Goal: Task Accomplishment & Management: Use online tool/utility

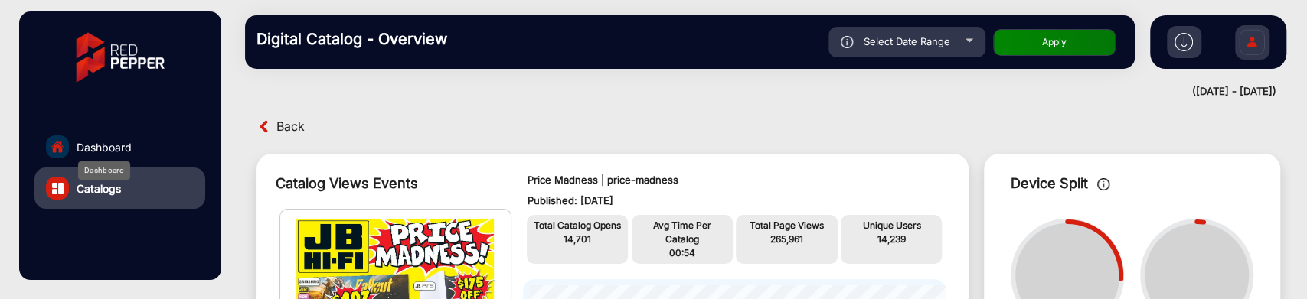
scroll to position [11, 0]
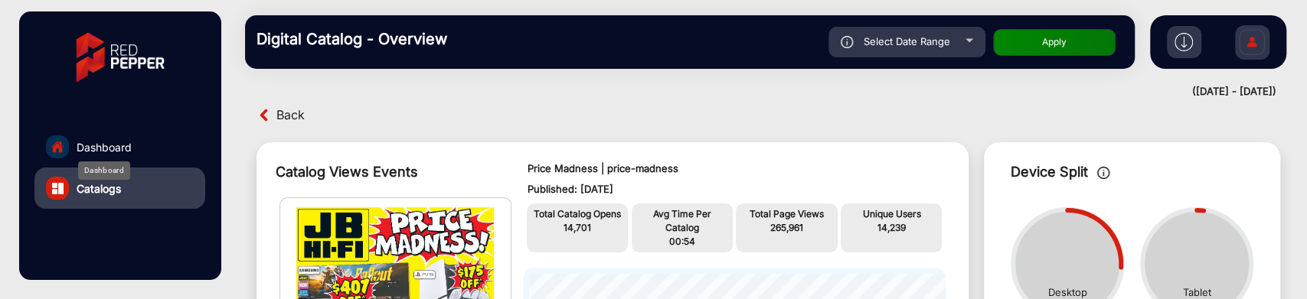
click at [103, 145] on span "Dashboard" at bounding box center [104, 147] width 55 height 16
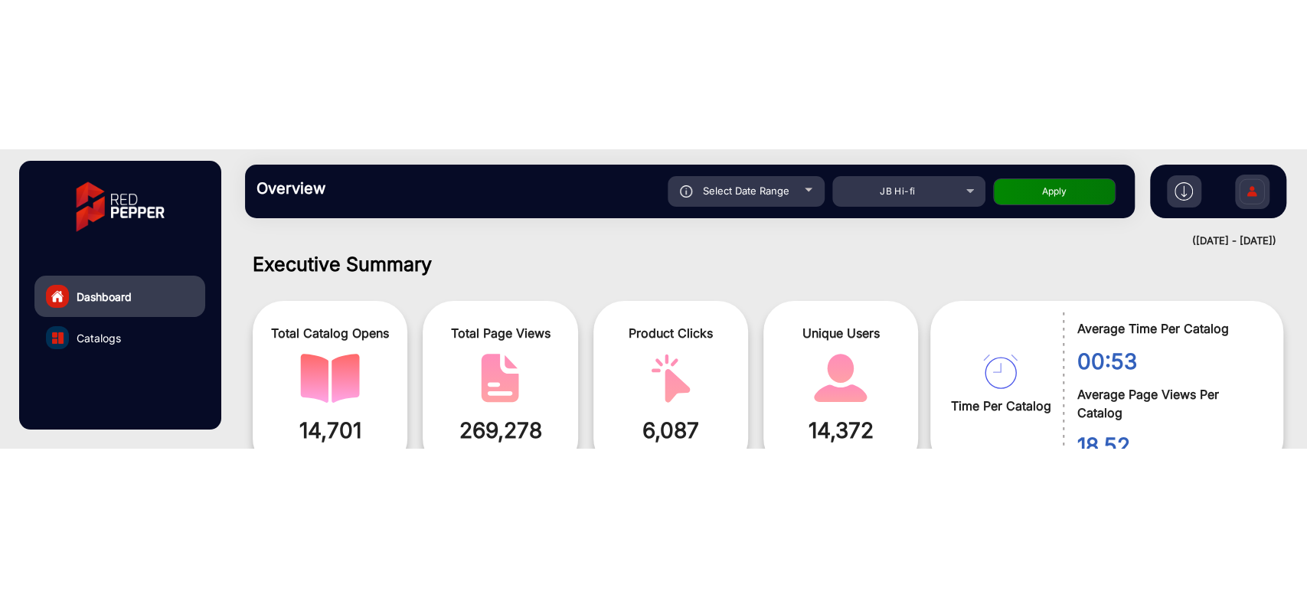
scroll to position [96, 0]
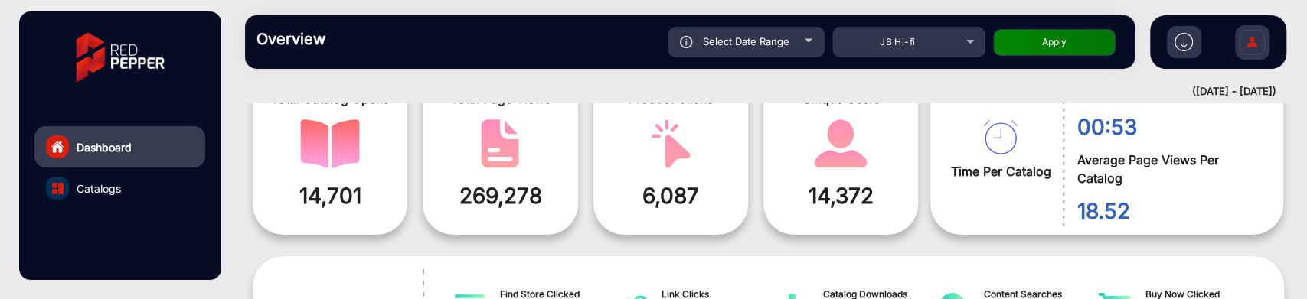
click at [1180, 36] on img at bounding box center [1184, 42] width 18 height 18
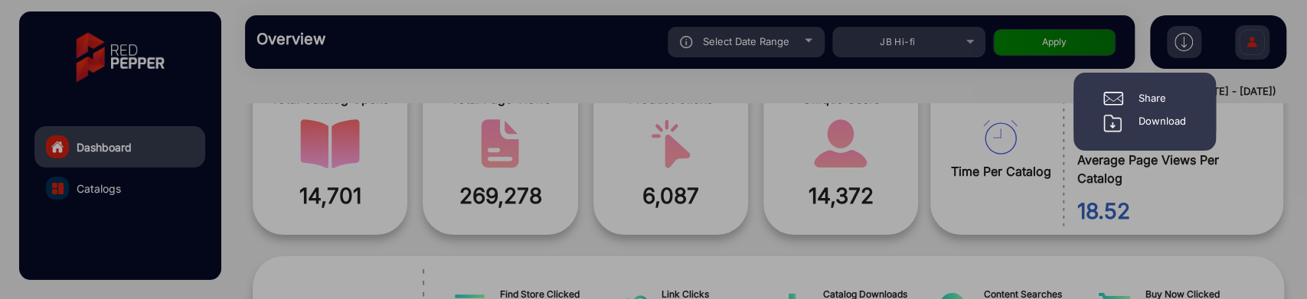
click at [1168, 123] on div "Download" at bounding box center [1162, 123] width 47 height 18
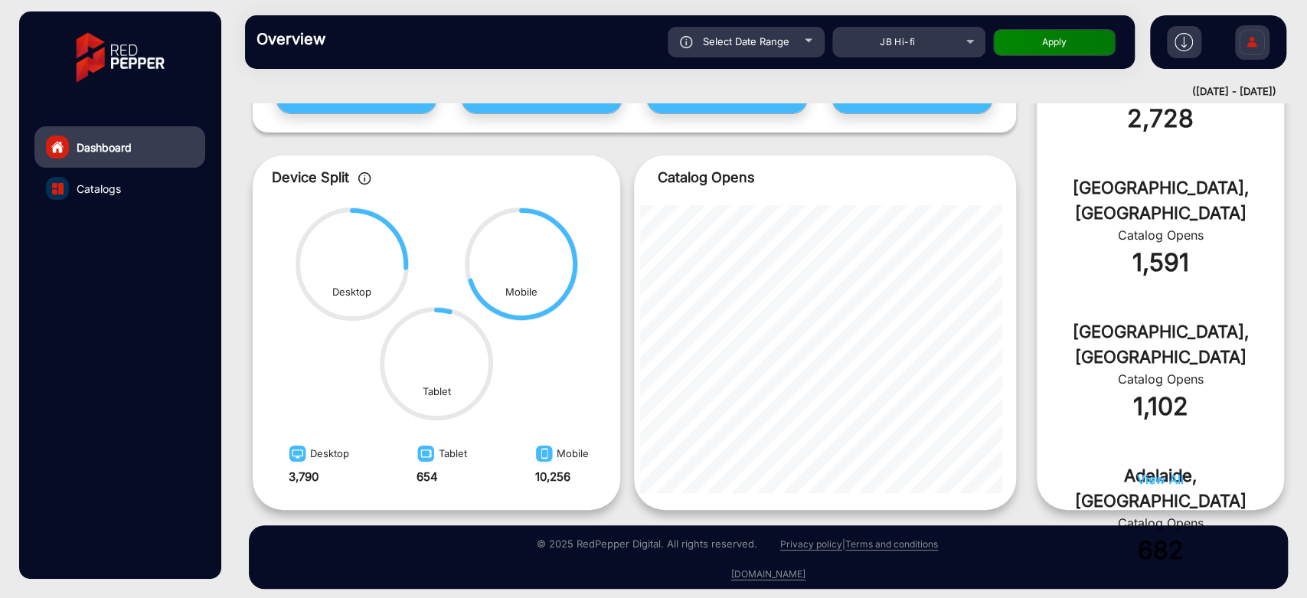
scroll to position [737, 0]
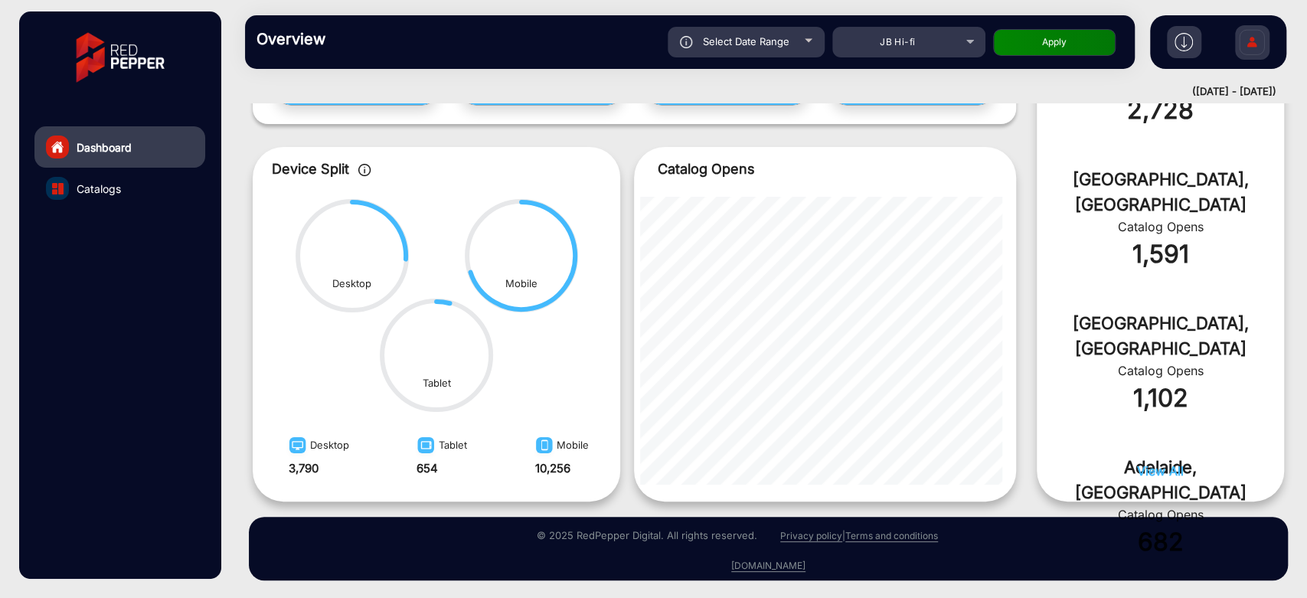
click at [1148, 299] on span "View All" at bounding box center [1160, 470] width 47 height 15
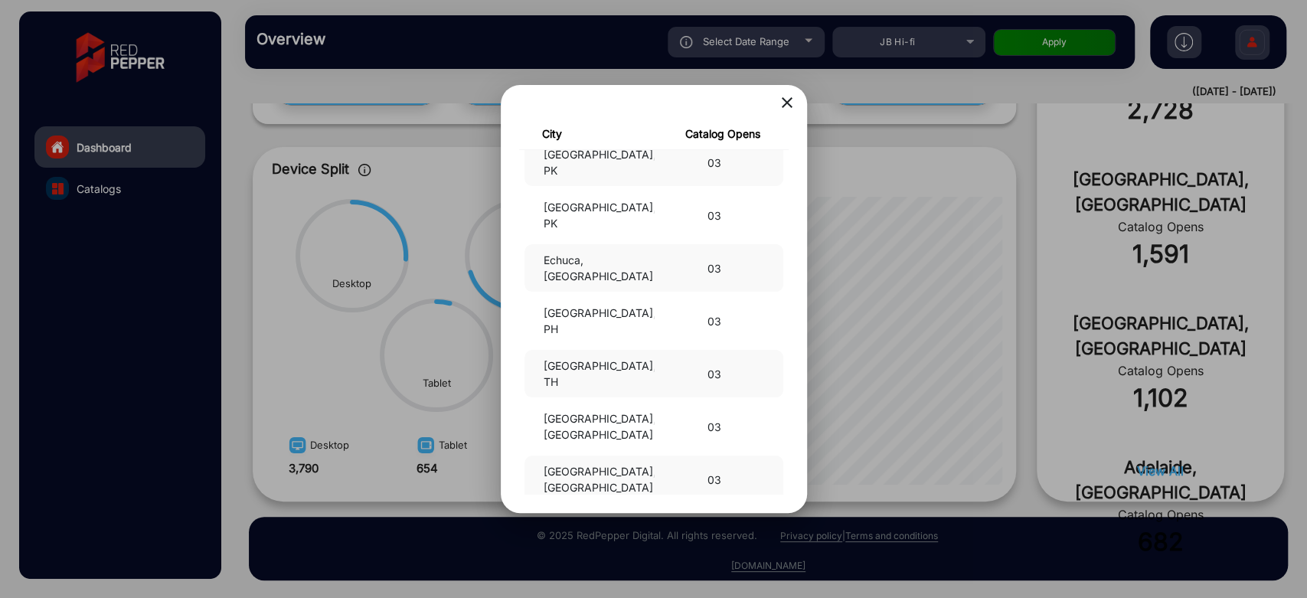
scroll to position [0, 0]
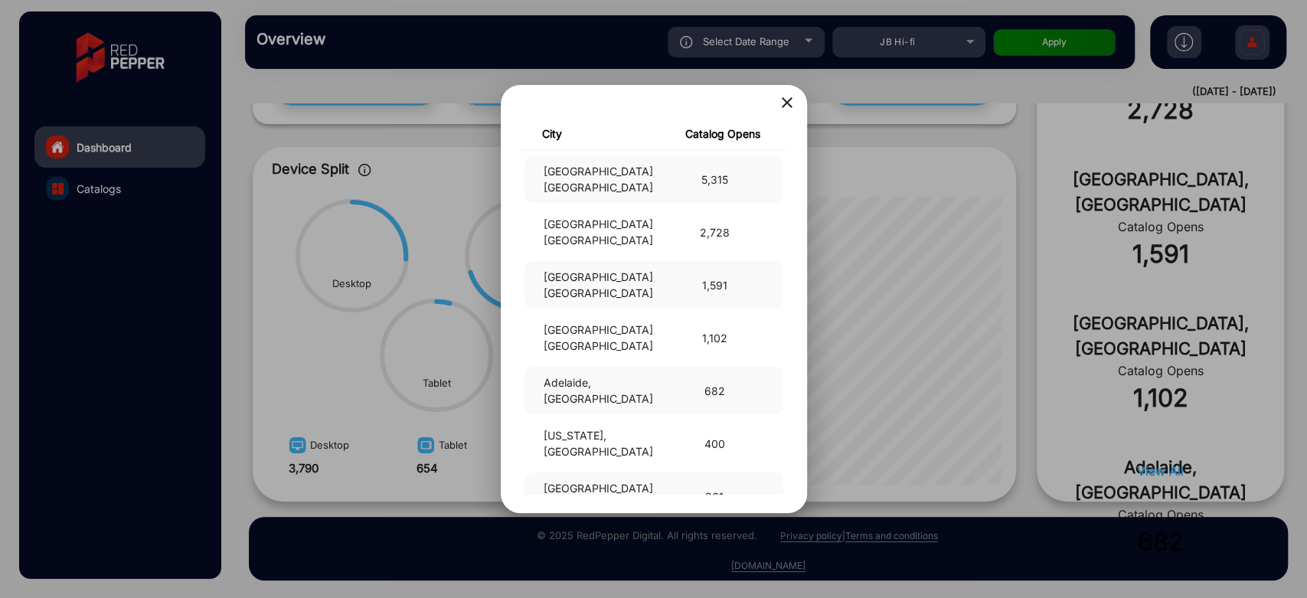
click at [786, 110] on mat-icon "close" at bounding box center [787, 102] width 18 height 18
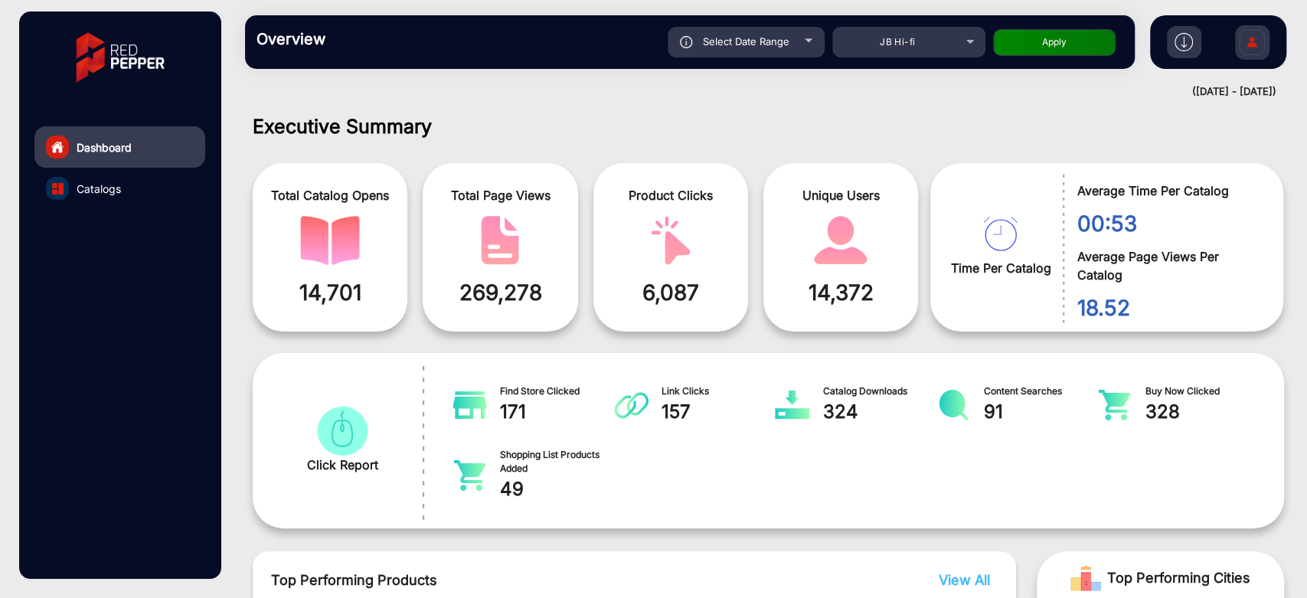
click at [807, 47] on div "Select Date Range" at bounding box center [746, 42] width 157 height 31
type input "10/2/2025"
type input "10/8/2025"
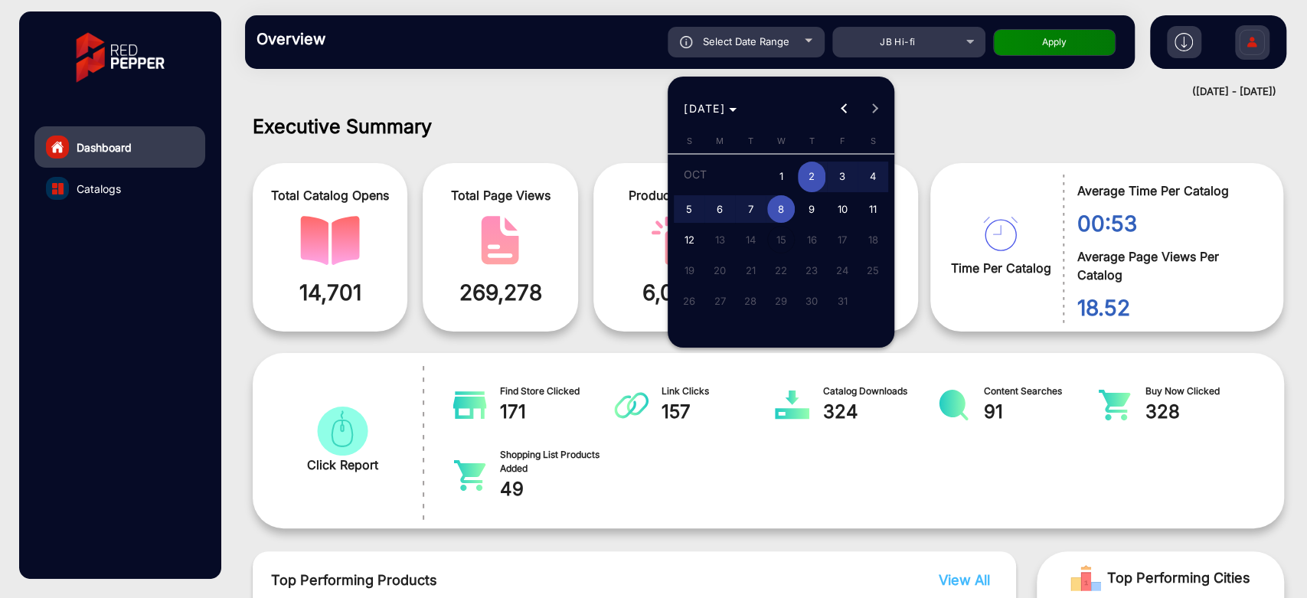
click at [817, 179] on span "2" at bounding box center [812, 177] width 28 height 31
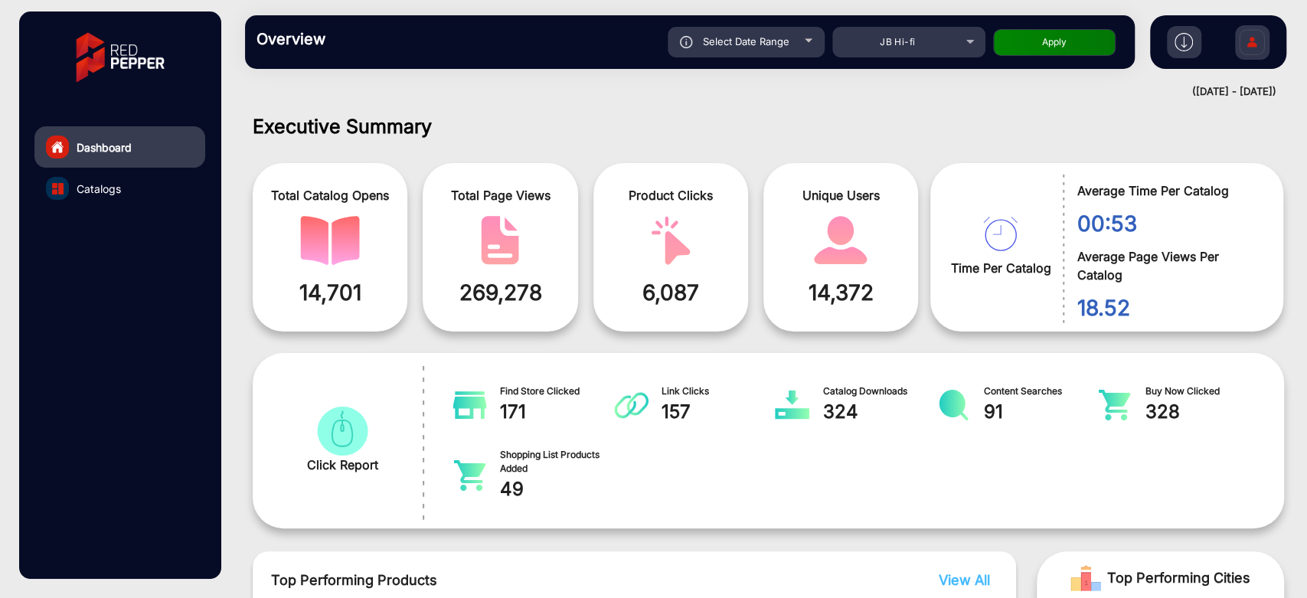
type input "10/2/2025"
click at [1058, 44] on button "Apply" at bounding box center [1054, 42] width 123 height 27
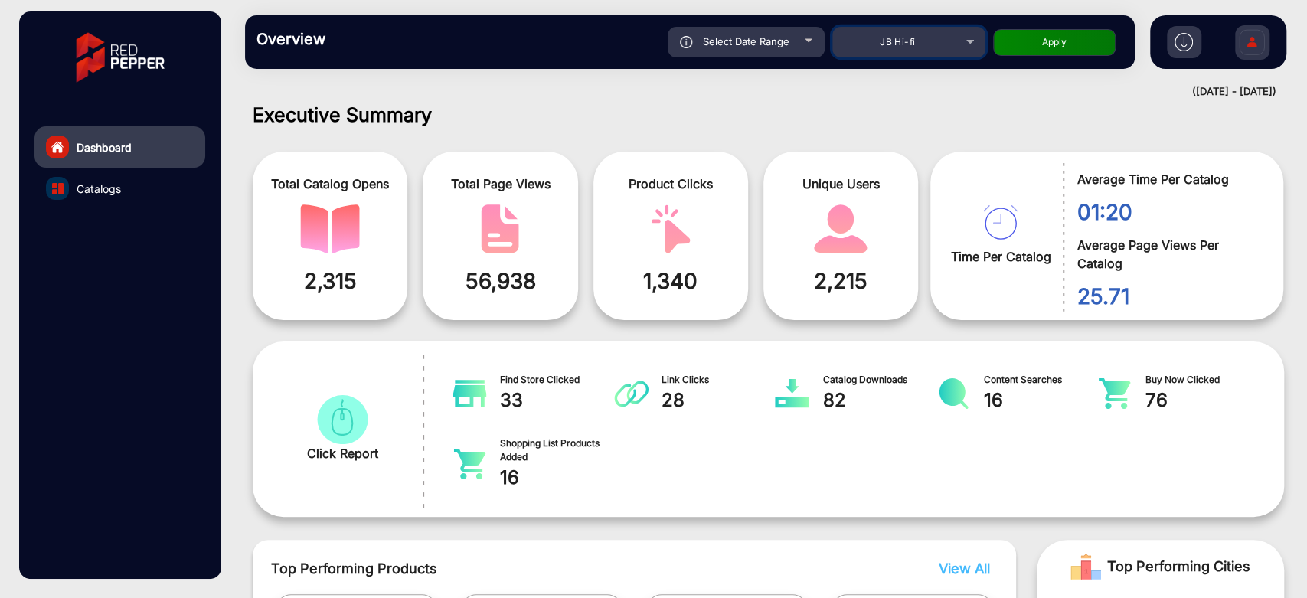
click at [903, 44] on span "JB Hi-fi" at bounding box center [897, 41] width 35 height 11
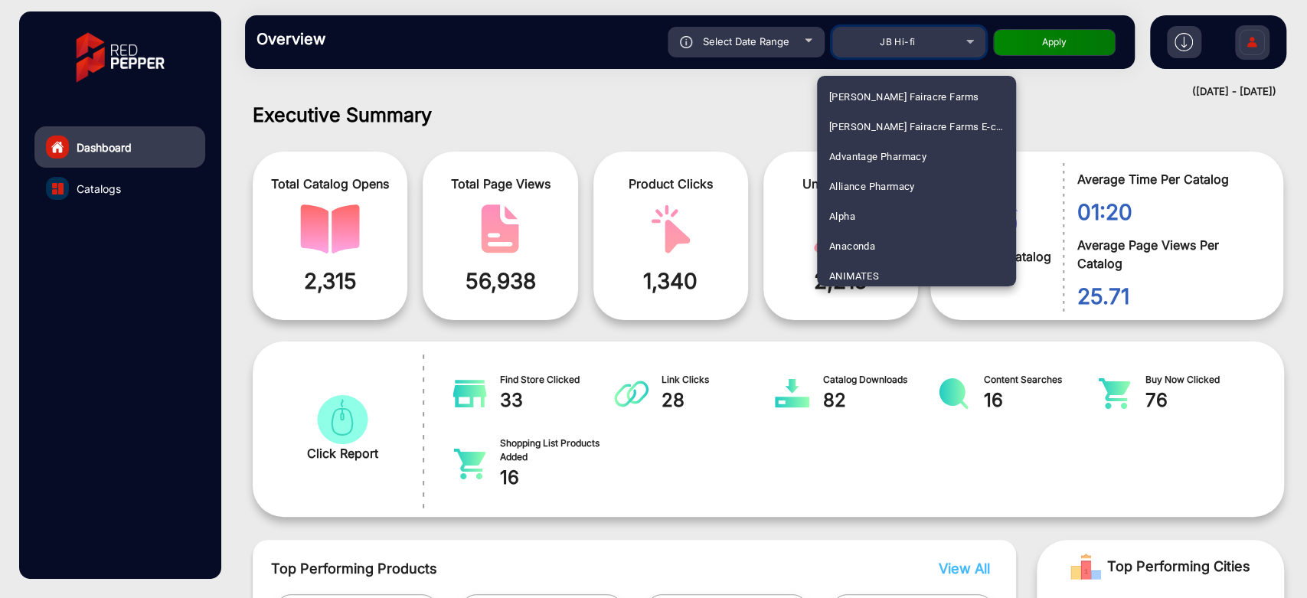
scroll to position [2482, 0]
click at [799, 44] on div at bounding box center [653, 299] width 1307 height 598
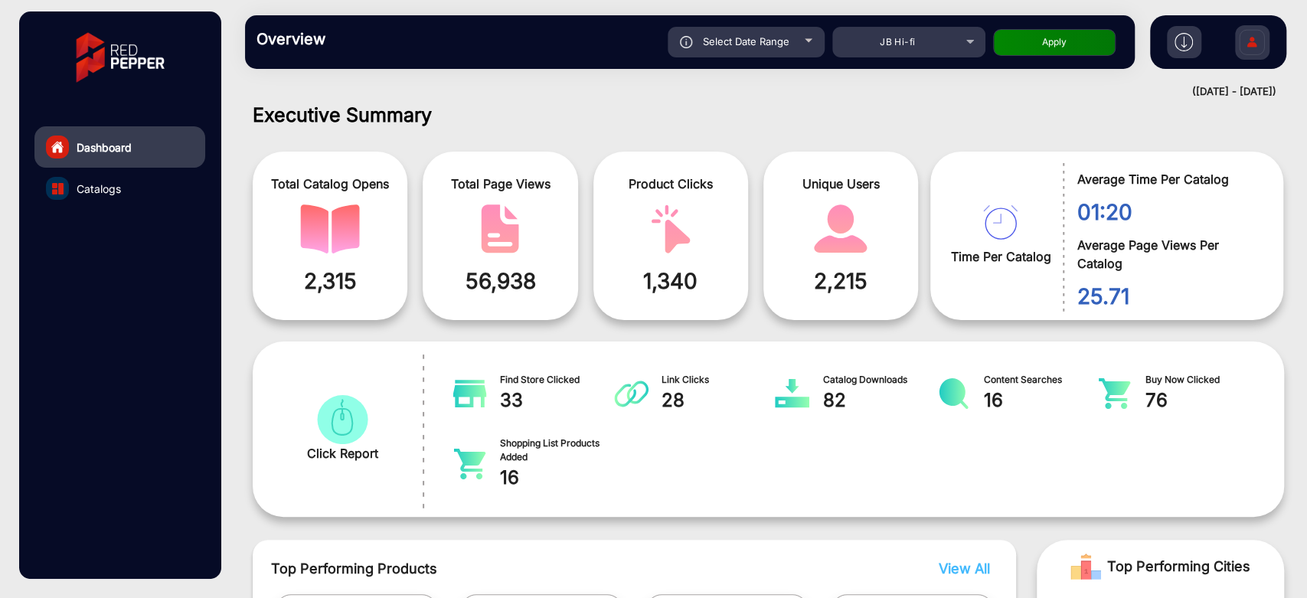
click at [799, 44] on div "Select Date Range" at bounding box center [746, 42] width 157 height 31
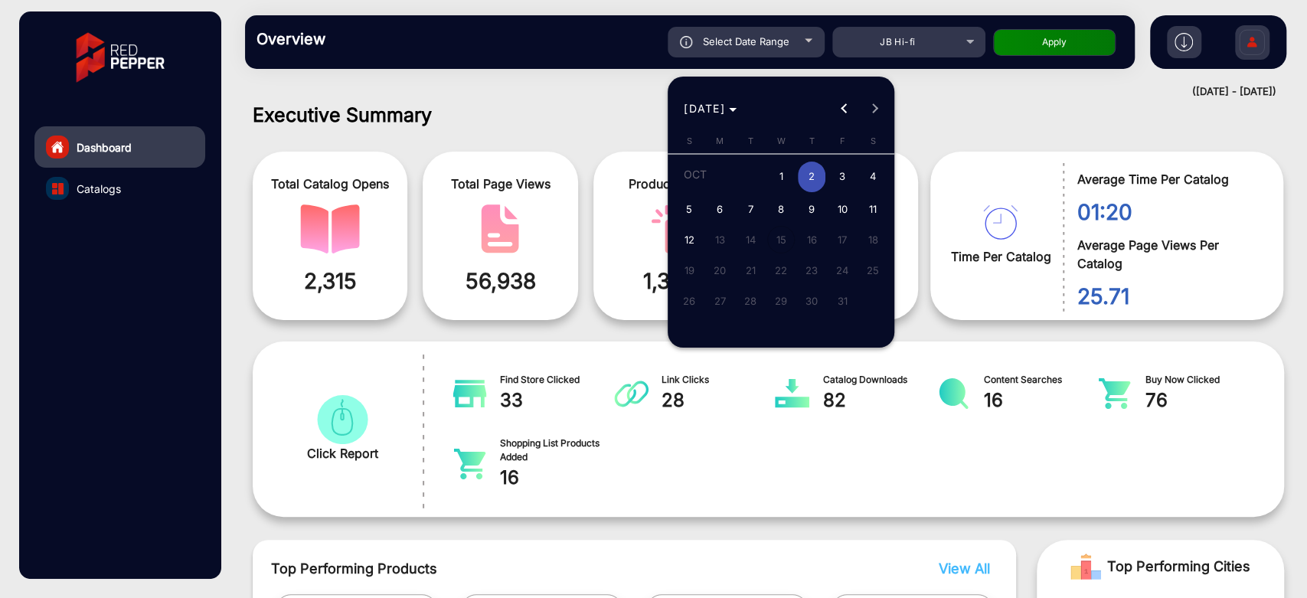
click at [839, 175] on span "3" at bounding box center [842, 177] width 28 height 31
type input "10/3/2025"
click at [839, 175] on span "3" at bounding box center [842, 177] width 28 height 31
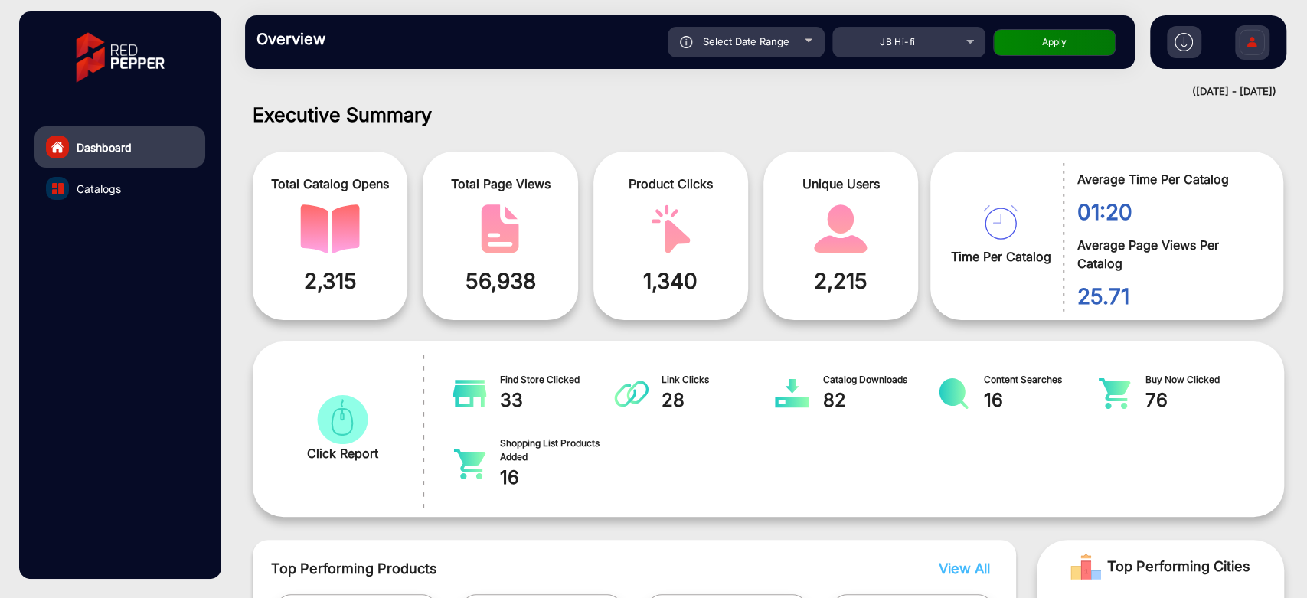
type input "10/3/2025"
click at [1022, 44] on button "Apply" at bounding box center [1054, 42] width 123 height 27
click at [804, 45] on div "Select Date Range" at bounding box center [746, 42] width 157 height 31
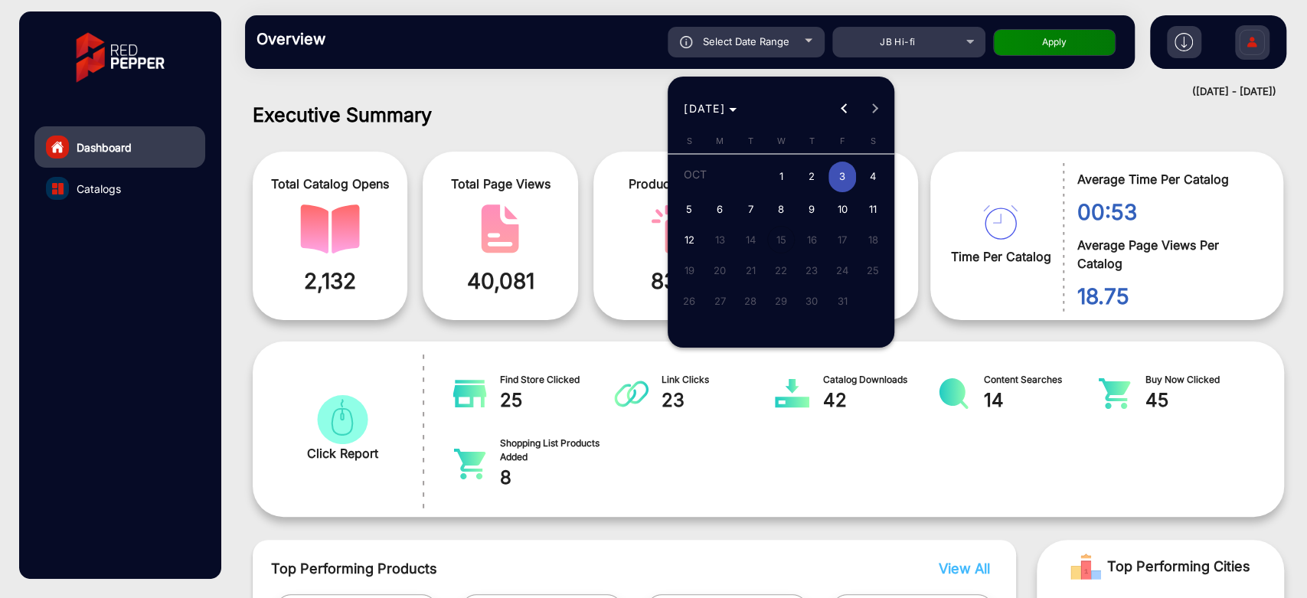
click at [870, 176] on span "4" at bounding box center [873, 177] width 28 height 31
type input "10/4/2025"
click at [870, 176] on span "4" at bounding box center [873, 177] width 28 height 31
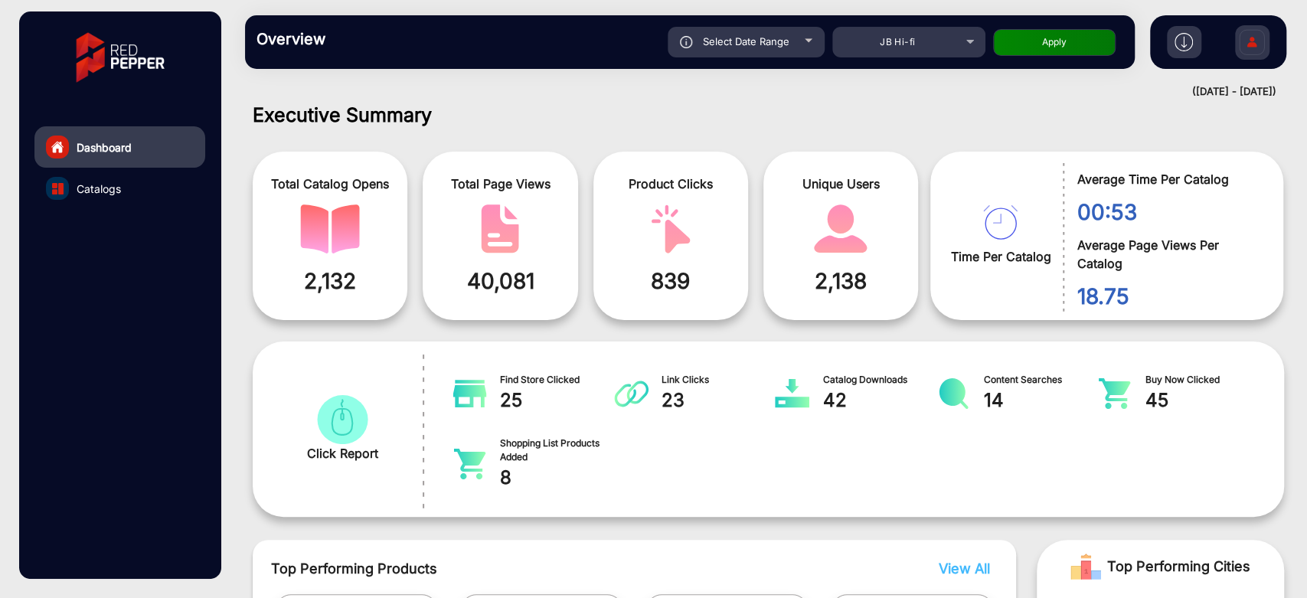
type input "10/4/2025"
click at [1040, 60] on div "Overview Reports Understand what makes your customers tick and learn how they a…" at bounding box center [690, 42] width 890 height 54
click at [1040, 52] on button "Apply" at bounding box center [1054, 42] width 123 height 27
click at [740, 52] on div "Select Date Range" at bounding box center [746, 42] width 157 height 31
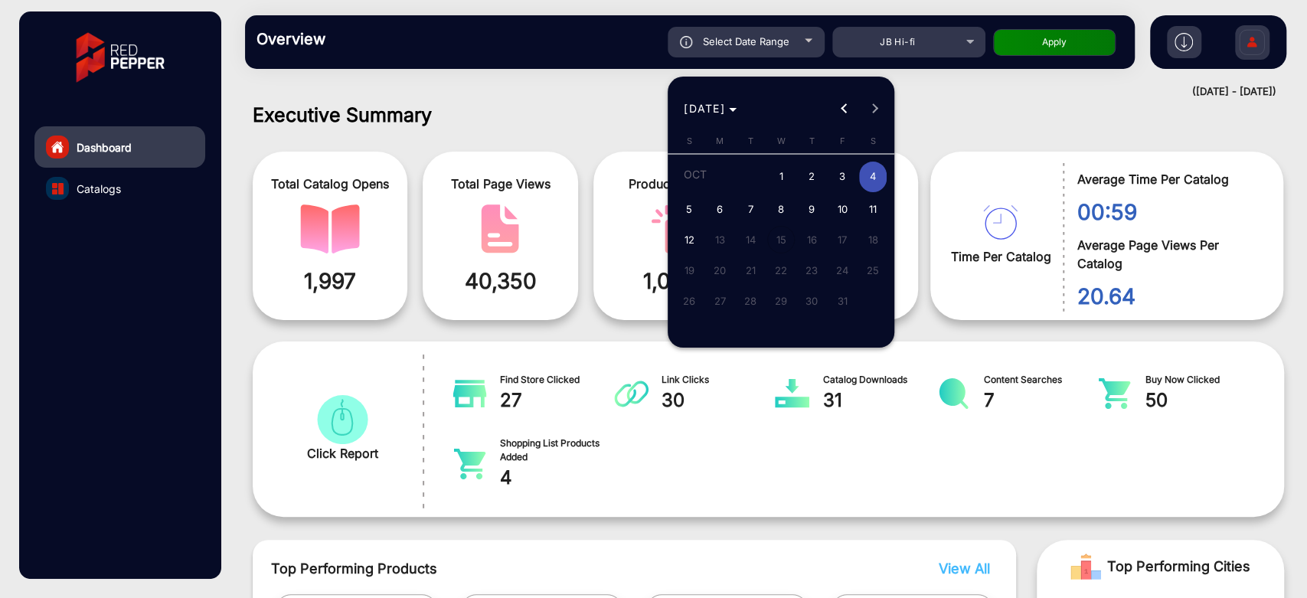
click at [688, 219] on span "5" at bounding box center [689, 209] width 28 height 28
type input "10/5/2025"
click at [688, 219] on span "5" at bounding box center [689, 209] width 28 height 28
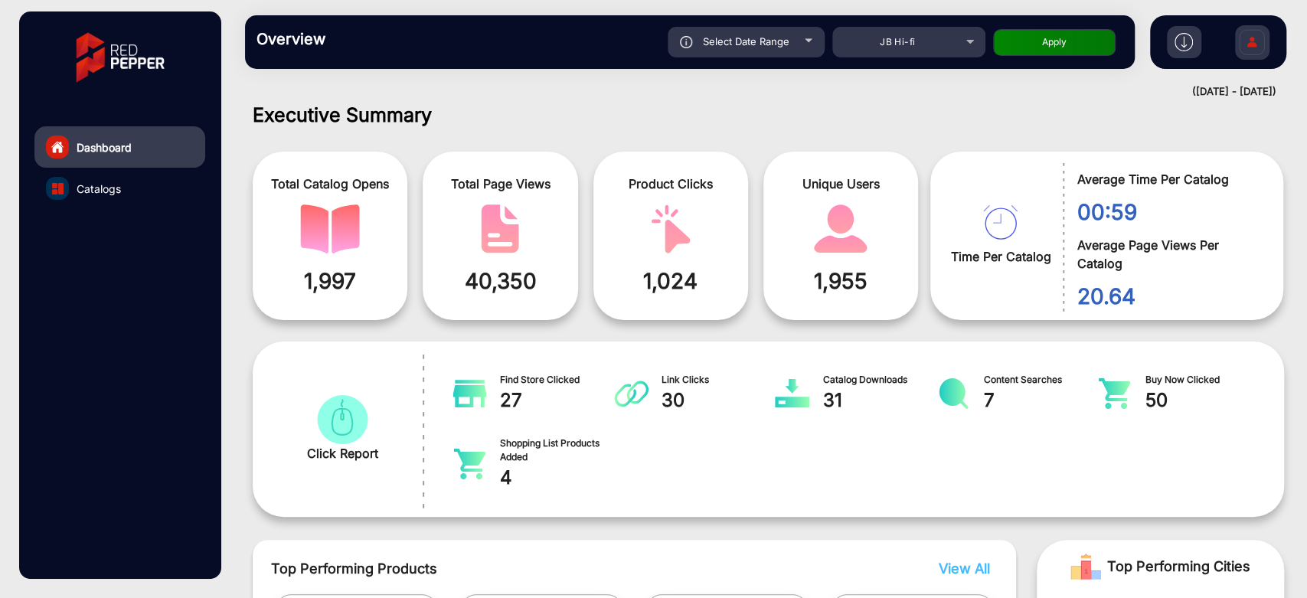
type input "10/5/2025"
click at [1025, 41] on button "Apply" at bounding box center [1054, 42] width 123 height 27
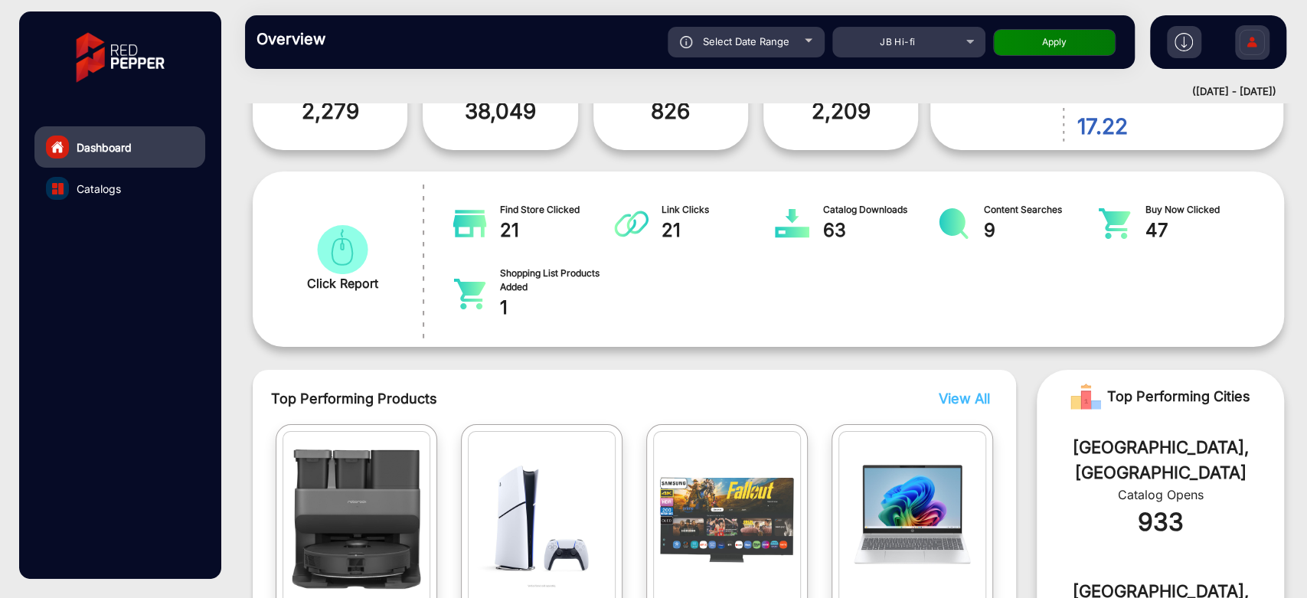
scroll to position [11, 0]
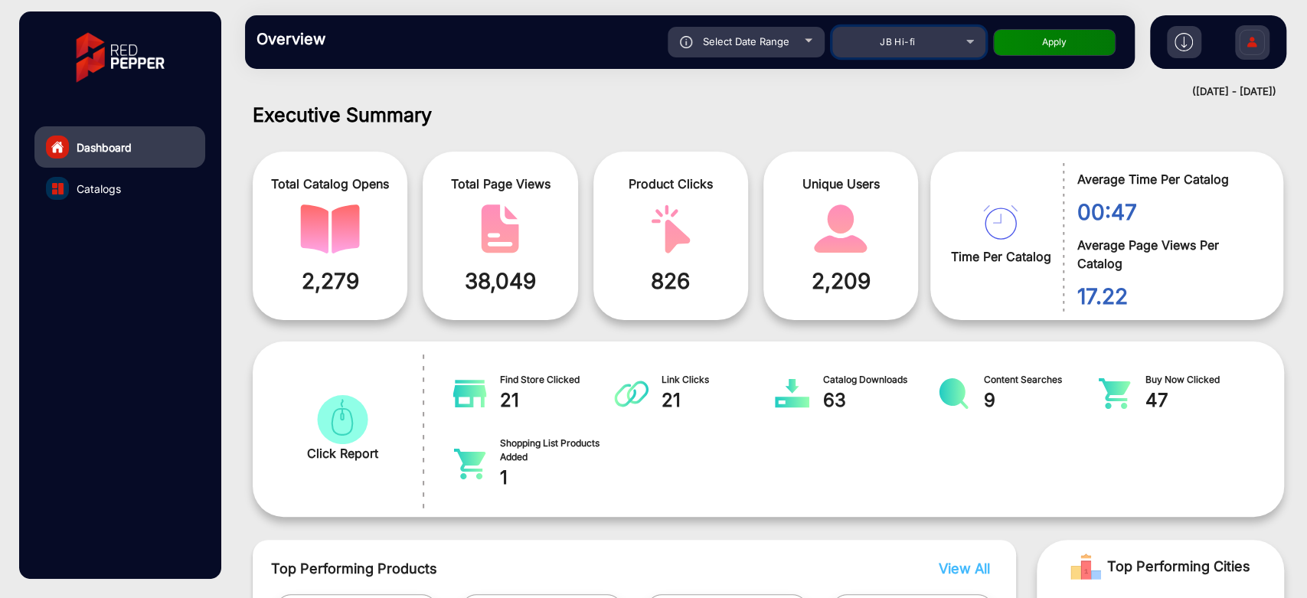
click at [966, 50] on div "JB Hi-fi" at bounding box center [908, 42] width 153 height 18
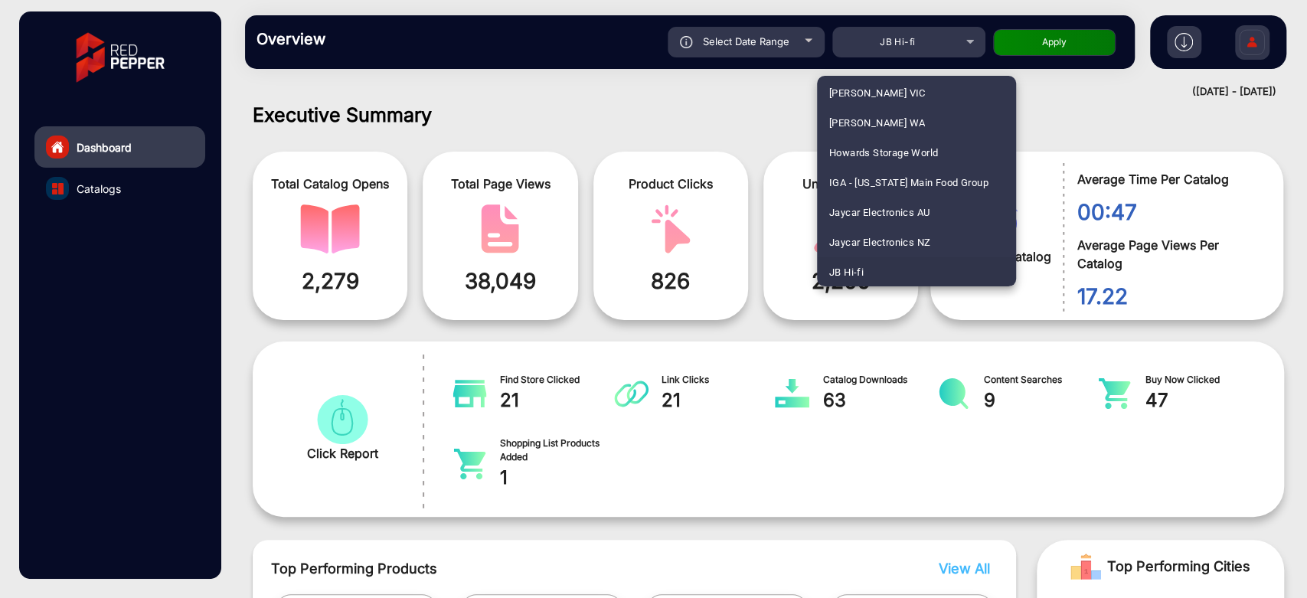
click at [748, 35] on div at bounding box center [653, 299] width 1307 height 598
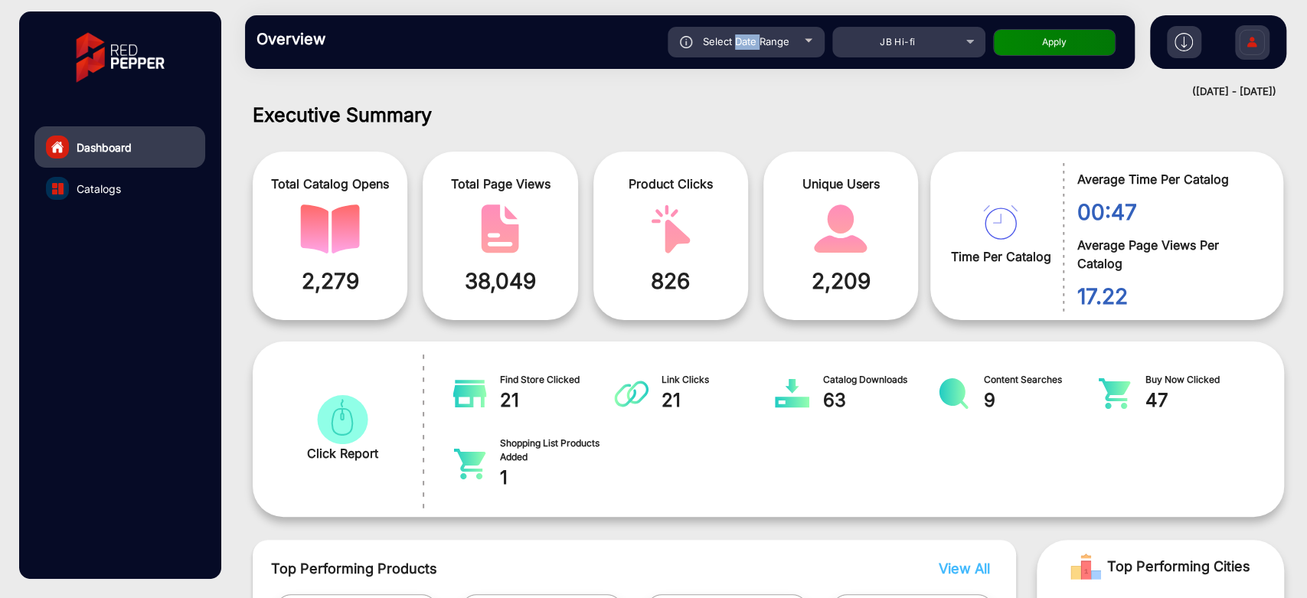
click at [748, 35] on span "Select Date Range" at bounding box center [746, 41] width 87 height 12
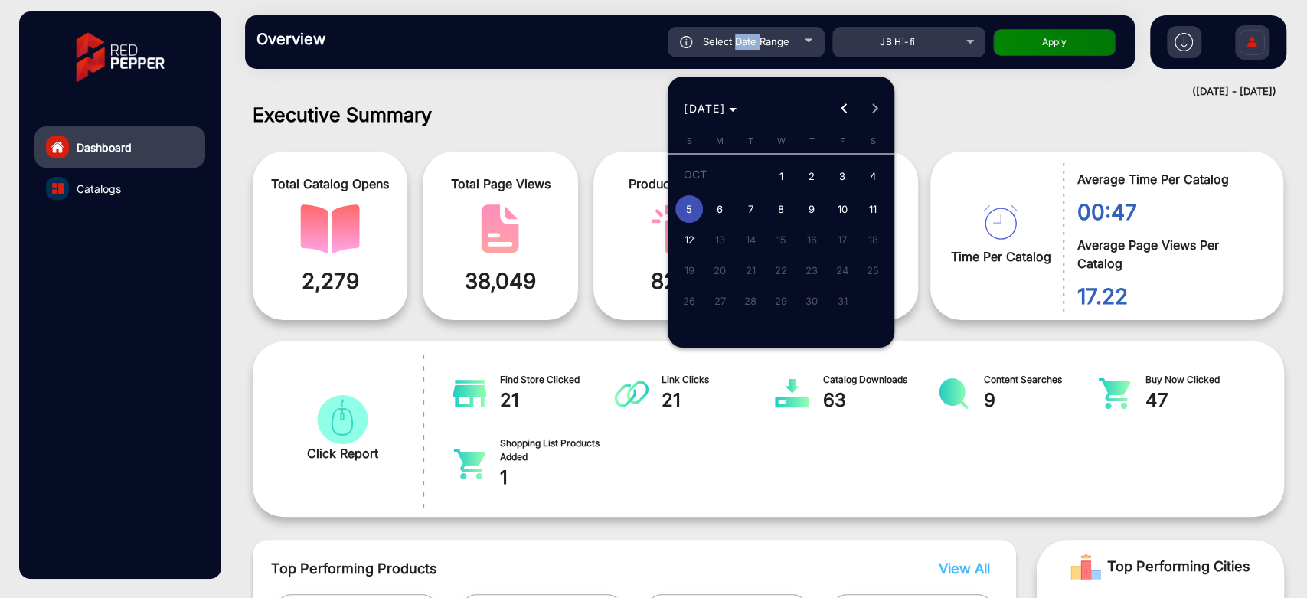
click at [719, 221] on span "6" at bounding box center [720, 209] width 28 height 28
type input "10/6/2025"
click at [719, 221] on span "6" at bounding box center [720, 209] width 28 height 28
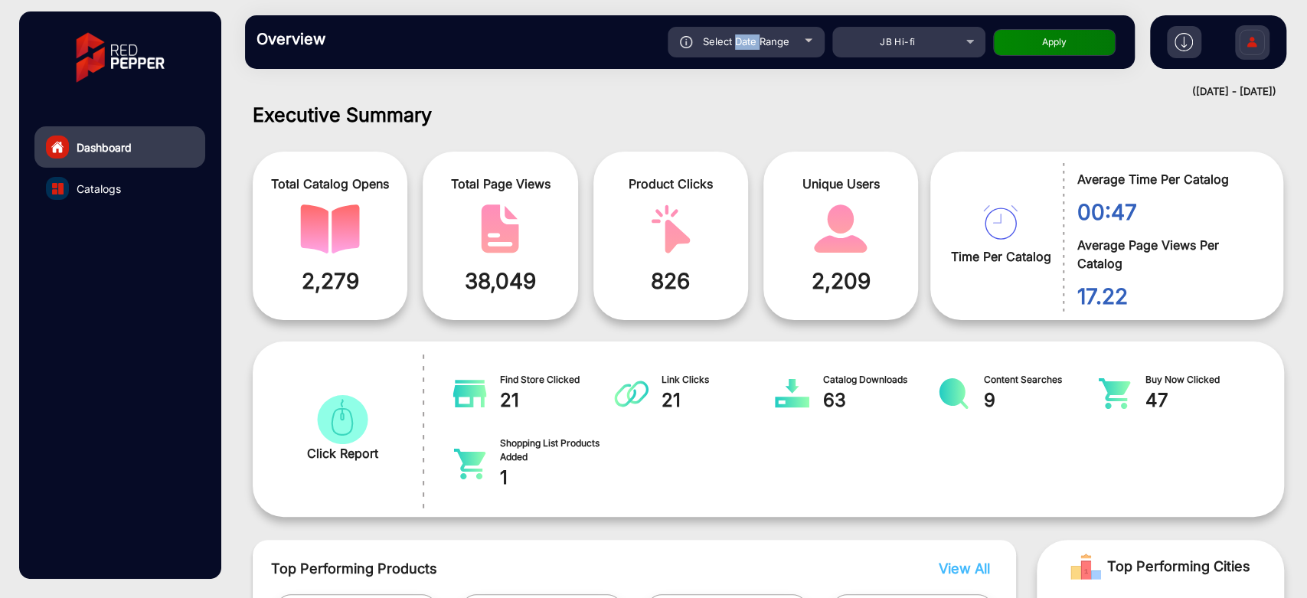
type input "10/6/2025"
click at [1070, 43] on button "Apply" at bounding box center [1054, 42] width 123 height 27
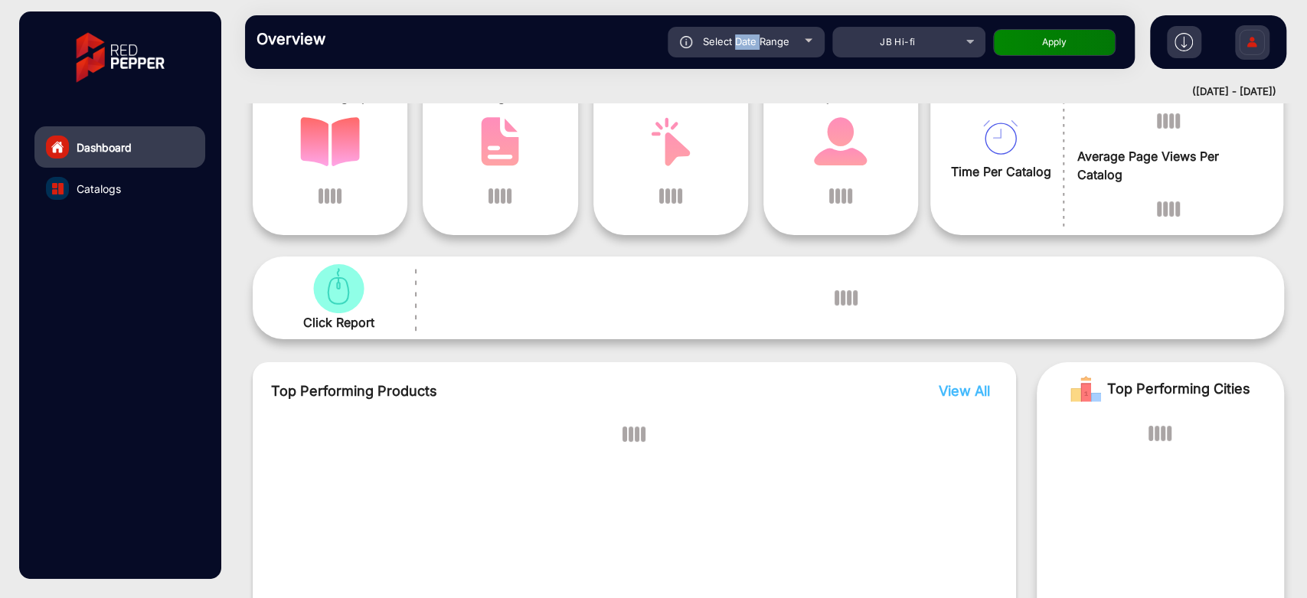
scroll to position [98, 0]
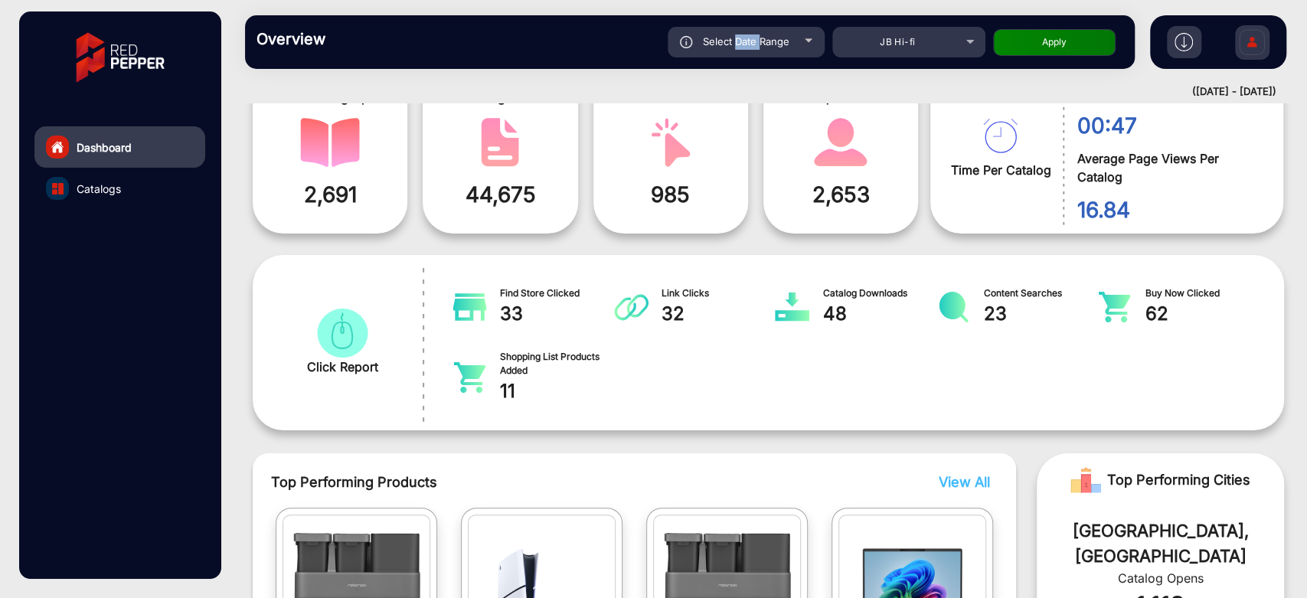
click at [748, 38] on span "Select Date Range" at bounding box center [746, 41] width 87 height 12
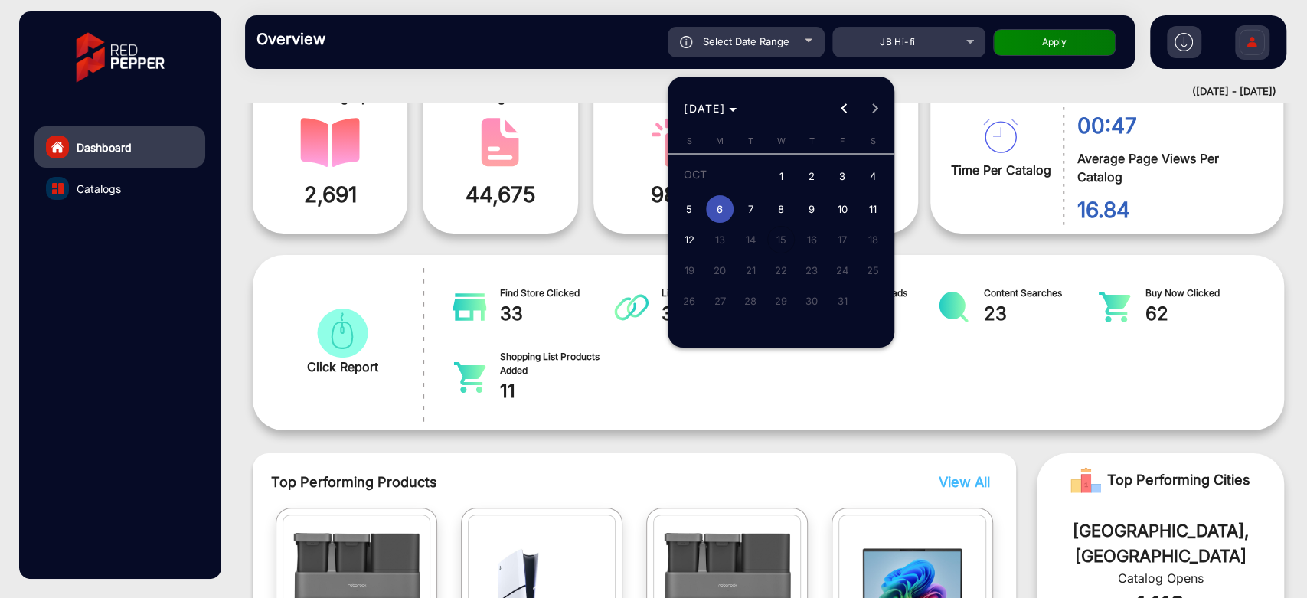
click at [759, 196] on button "7" at bounding box center [750, 209] width 31 height 31
type input "10/7/2025"
click at [759, 196] on button "7" at bounding box center [750, 209] width 31 height 31
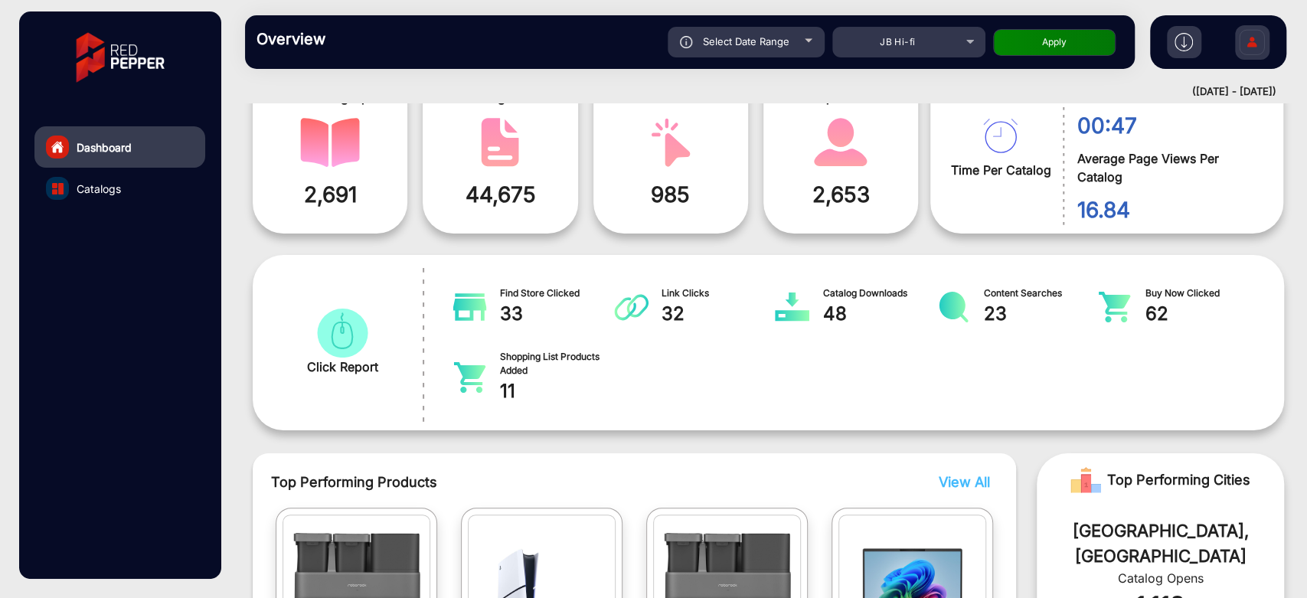
type input "10/7/2025"
click at [1037, 37] on button "Apply" at bounding box center [1054, 42] width 123 height 27
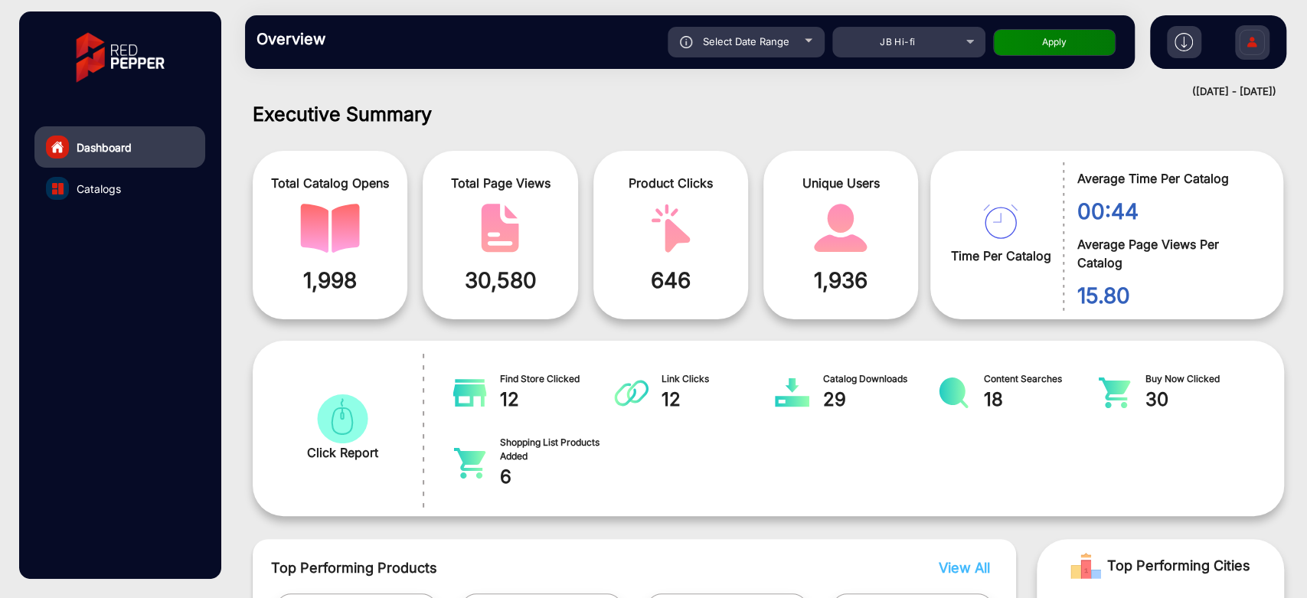
scroll to position [11, 0]
click at [784, 35] on span "Select Date Range" at bounding box center [746, 41] width 87 height 12
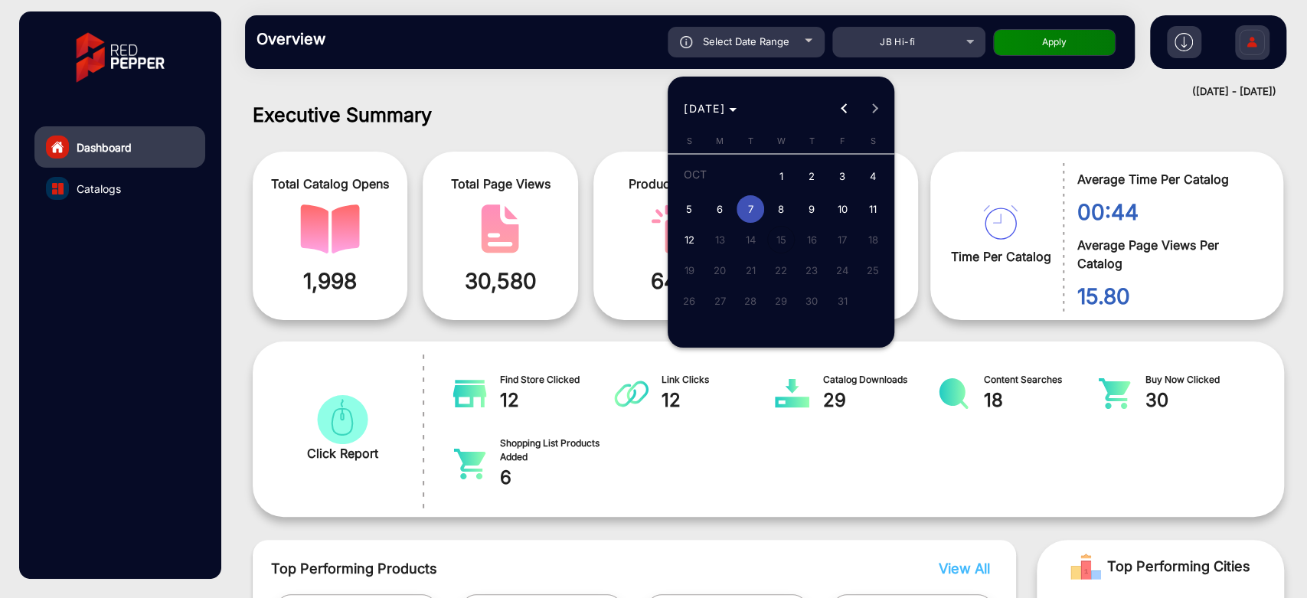
click at [784, 206] on span "8" at bounding box center [781, 209] width 28 height 28
type input "10/8/2025"
click at [784, 206] on span "8" at bounding box center [781, 209] width 28 height 28
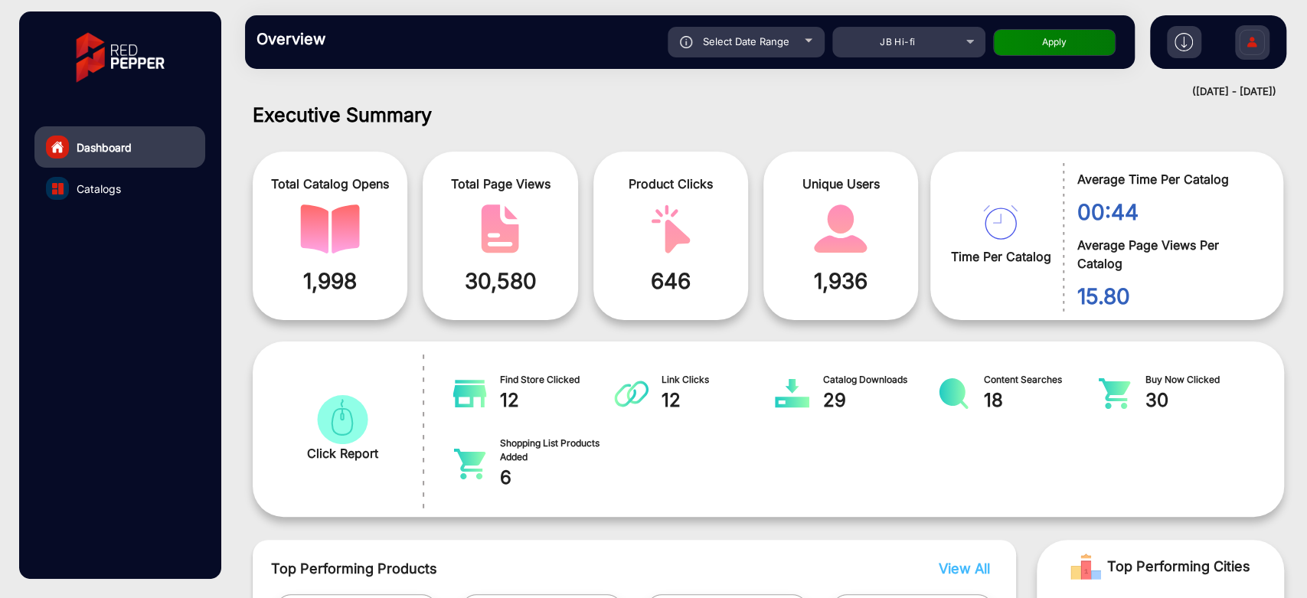
type input "10/8/2025"
click at [1046, 47] on button "Apply" at bounding box center [1054, 42] width 123 height 27
click at [769, 49] on div "Select Date Range" at bounding box center [746, 42] width 157 height 31
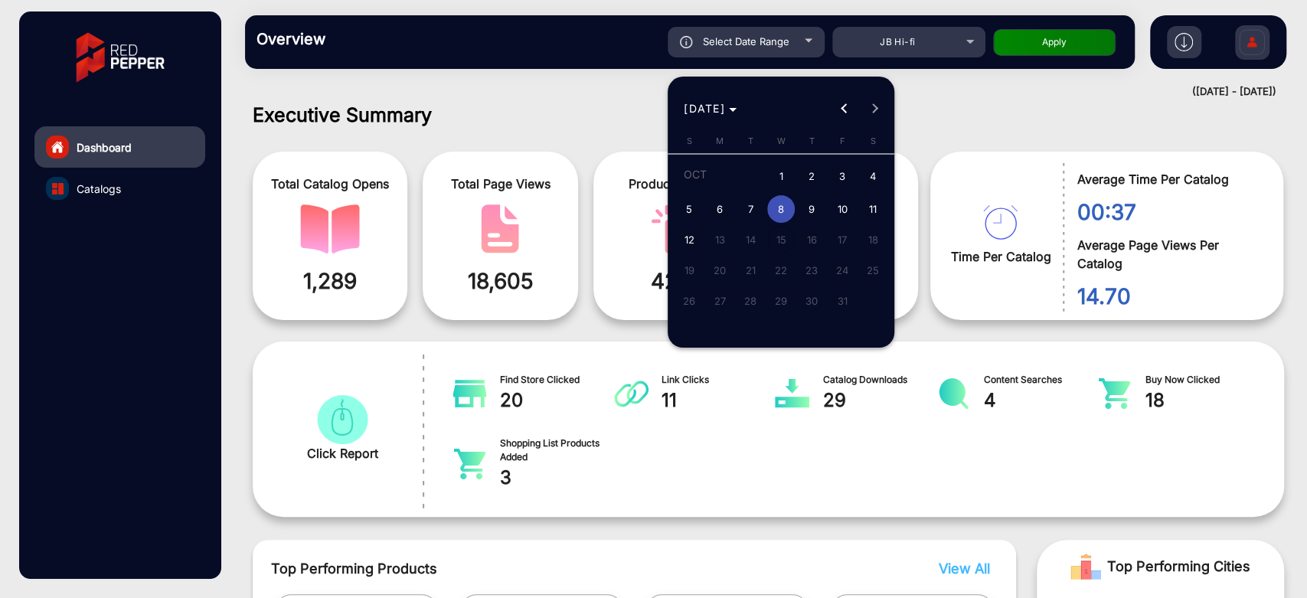
click at [806, 176] on span "2" at bounding box center [812, 177] width 28 height 31
type input "10/2/2025"
click at [786, 204] on span "8" at bounding box center [781, 209] width 28 height 28
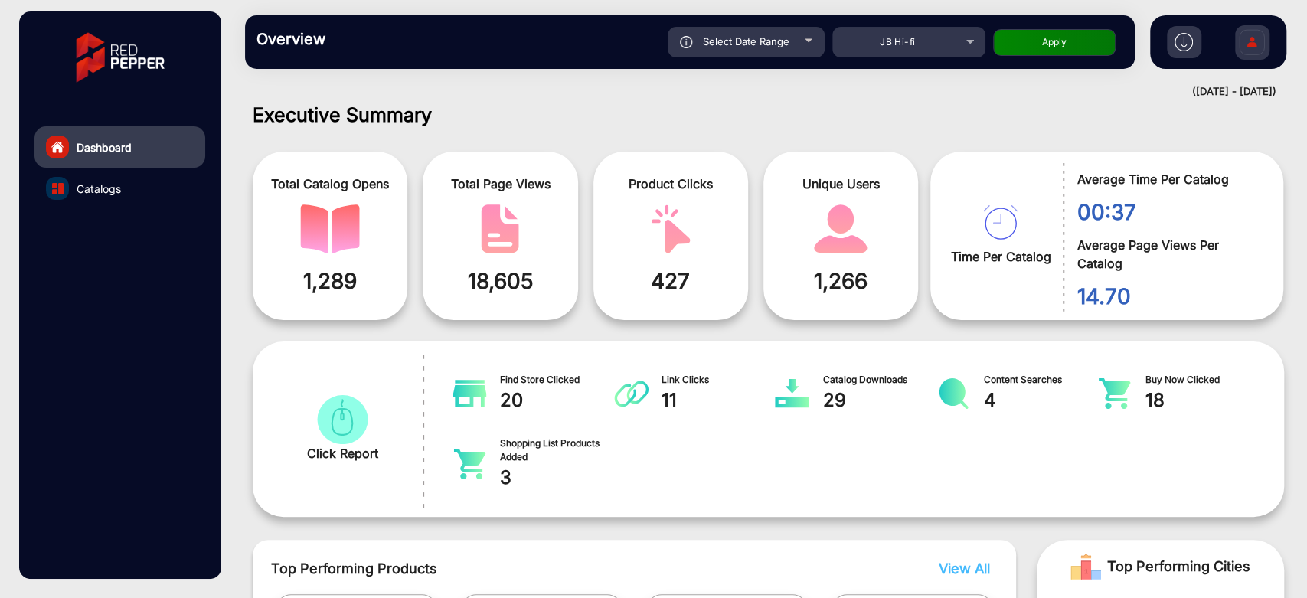
type input "10/8/2025"
click at [1027, 44] on button "Apply" at bounding box center [1054, 42] width 123 height 27
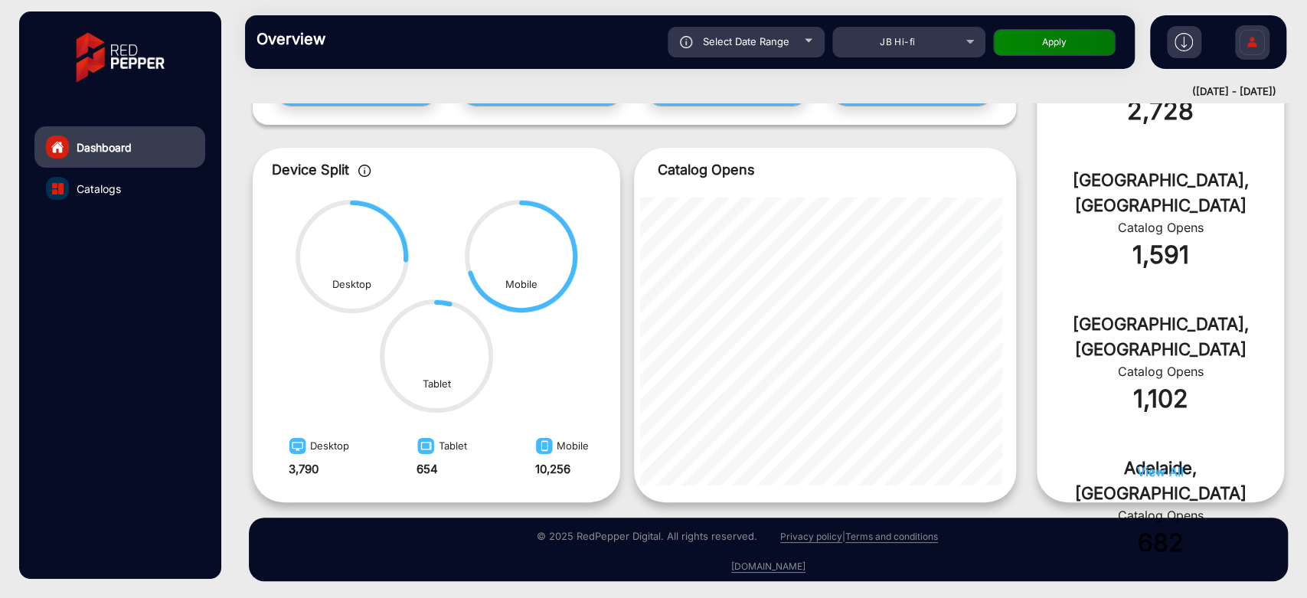
scroll to position [737, 0]
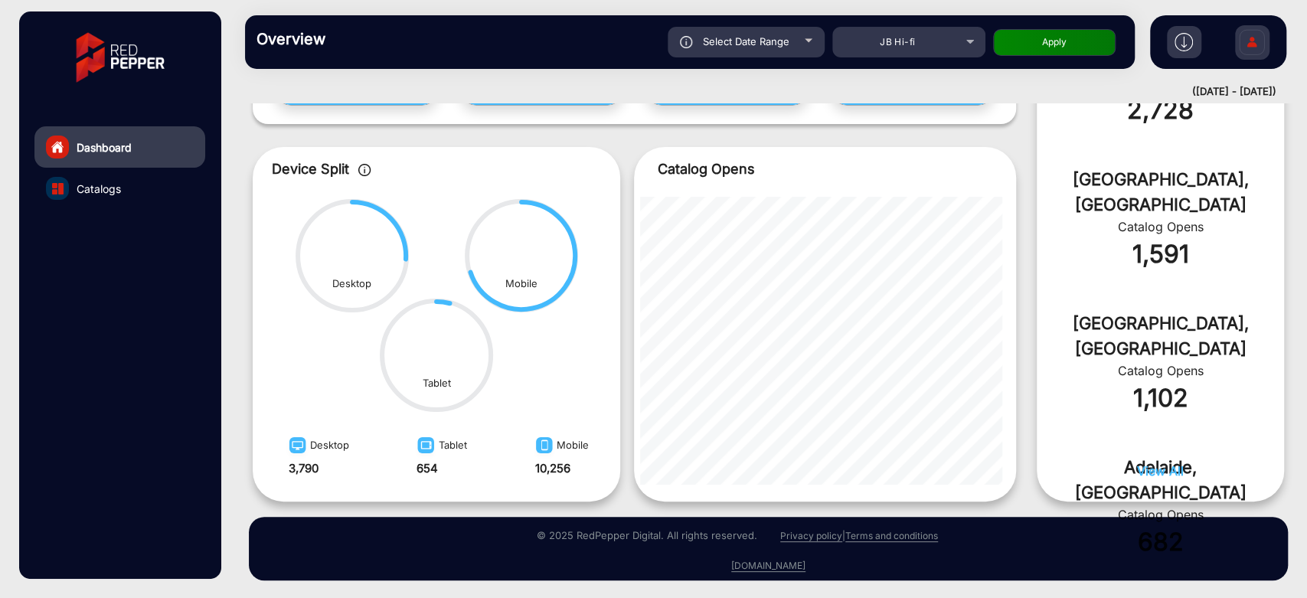
click at [1164, 299] on span "View All" at bounding box center [1160, 470] width 47 height 15
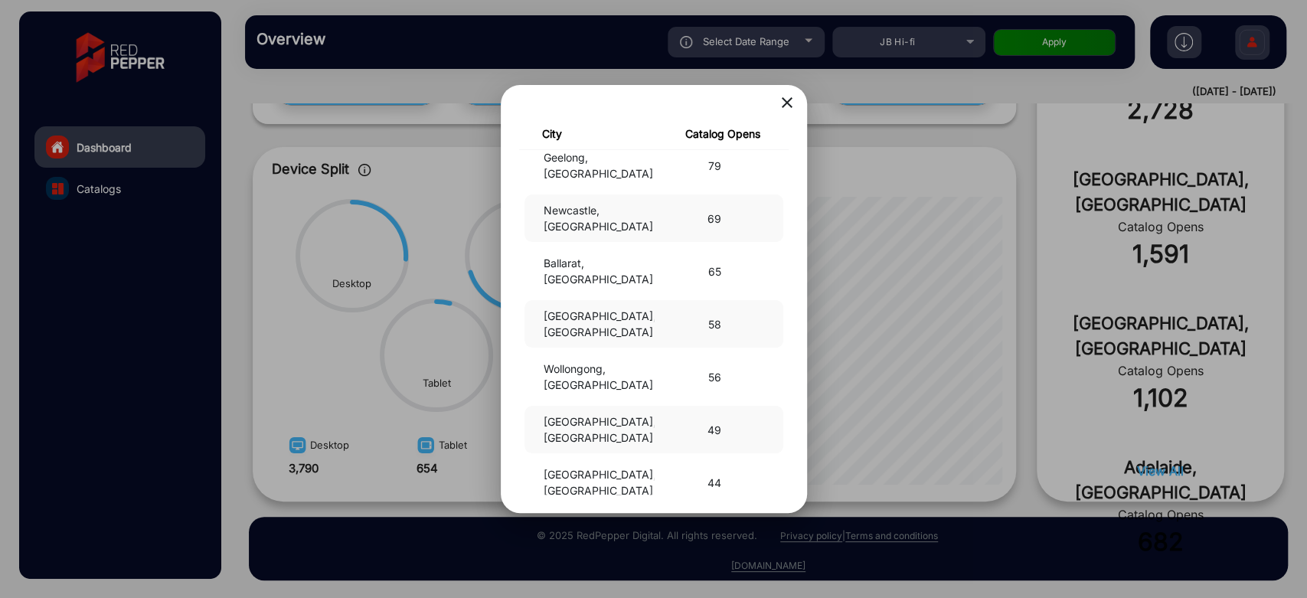
scroll to position [680, 0]
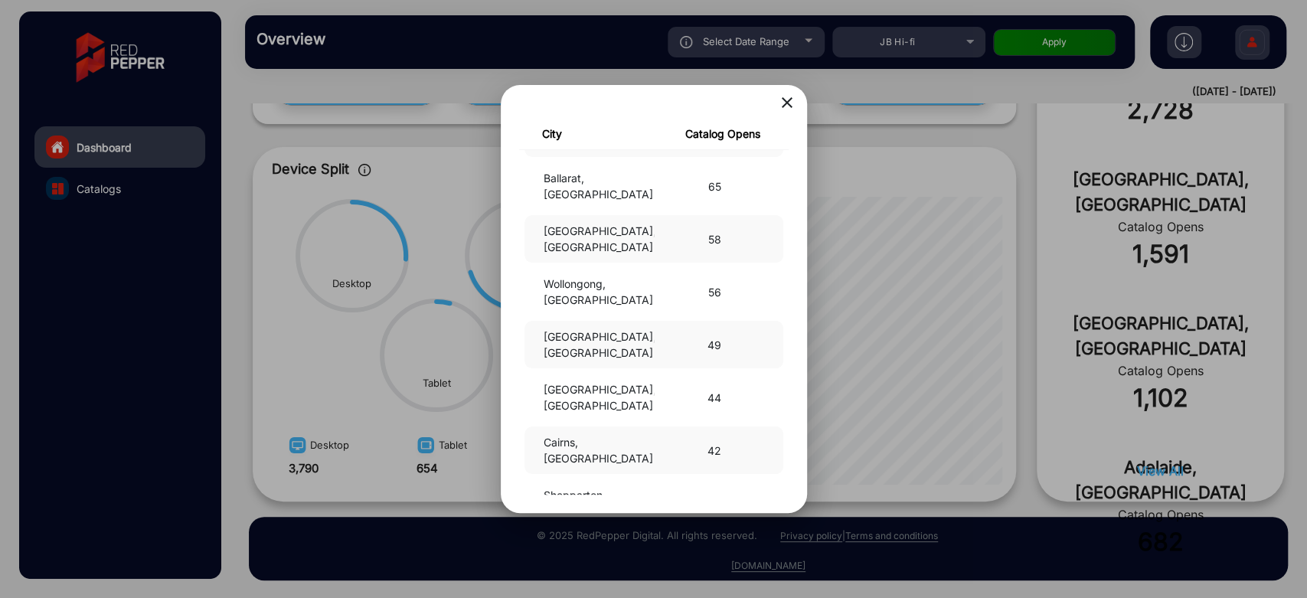
click at [447, 299] on div at bounding box center [653, 299] width 1307 height 598
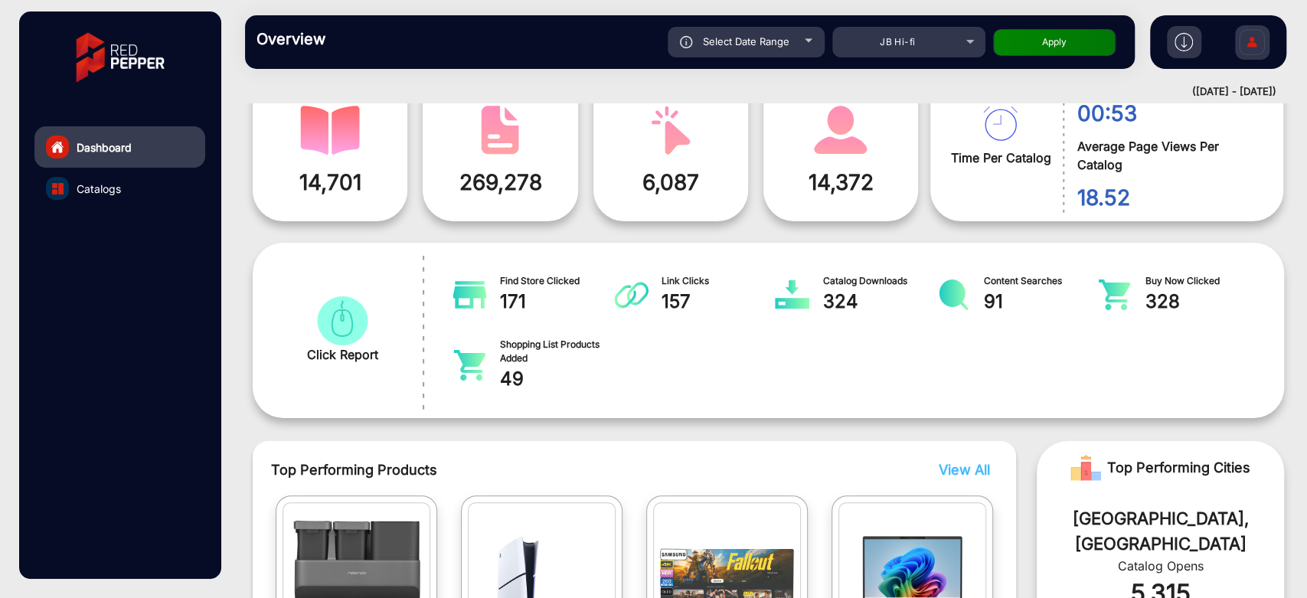
scroll to position [0, 0]
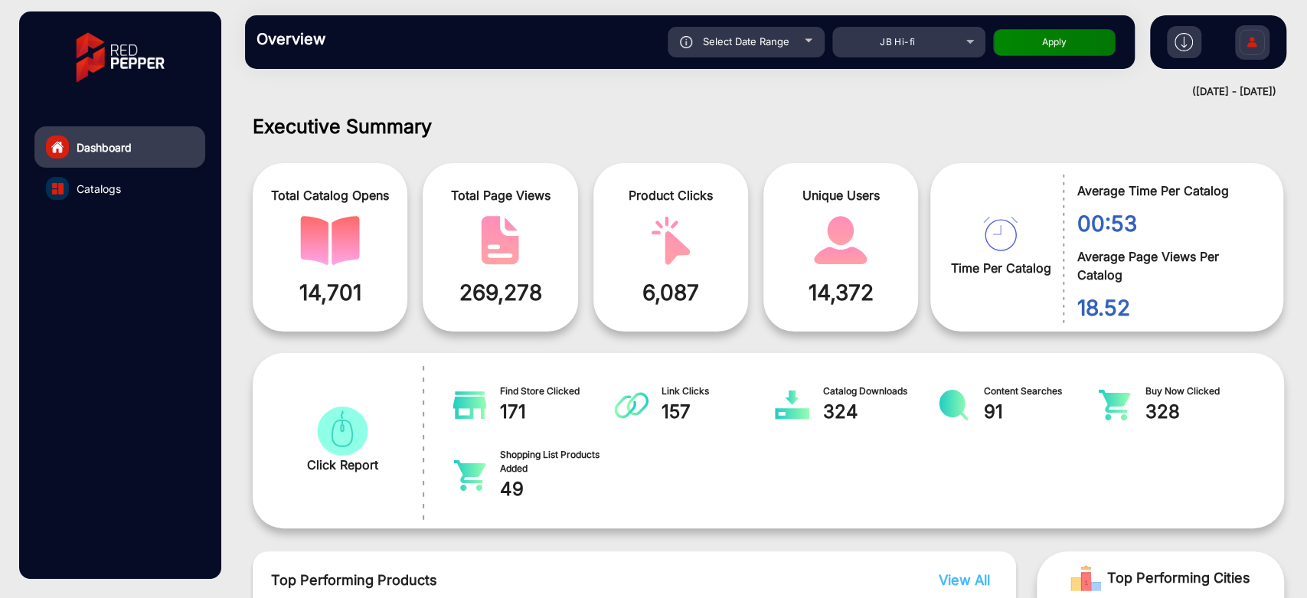
drag, startPoint x: 292, startPoint y: 289, endPoint x: 410, endPoint y: 291, distance: 117.9
click at [410, 291] on div "Total Catalog Opens 14,701 Total Page Views 269,278 Product Clicks 6,087 Unique…" at bounding box center [592, 247] width 678 height 184
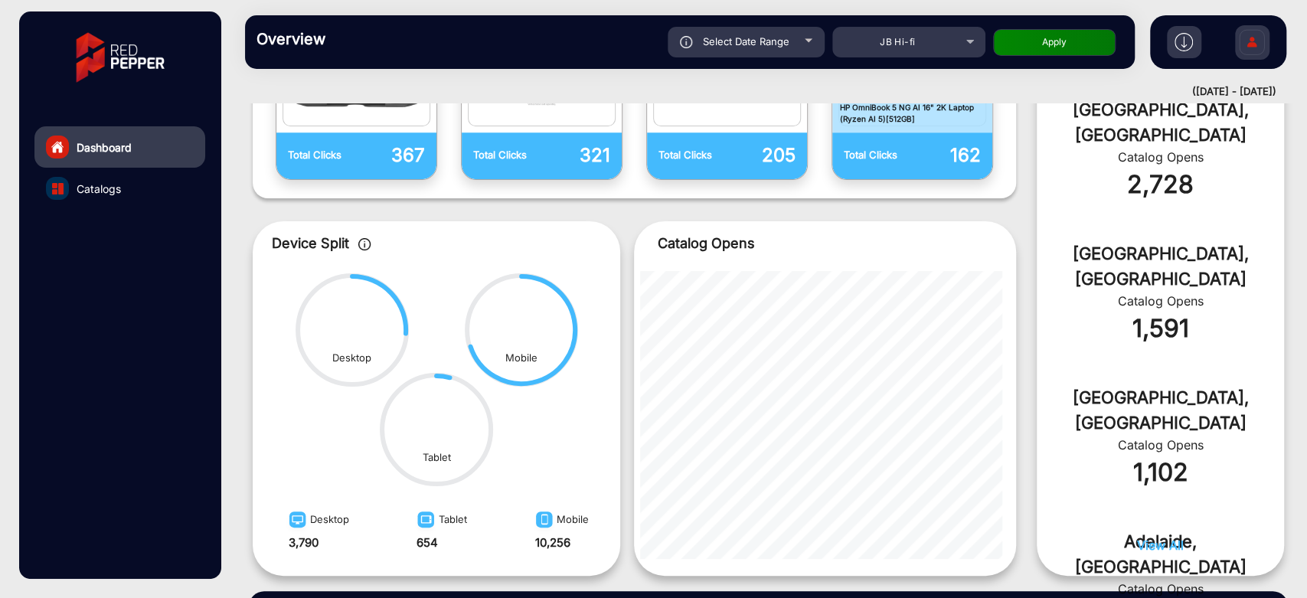
scroll to position [680, 0]
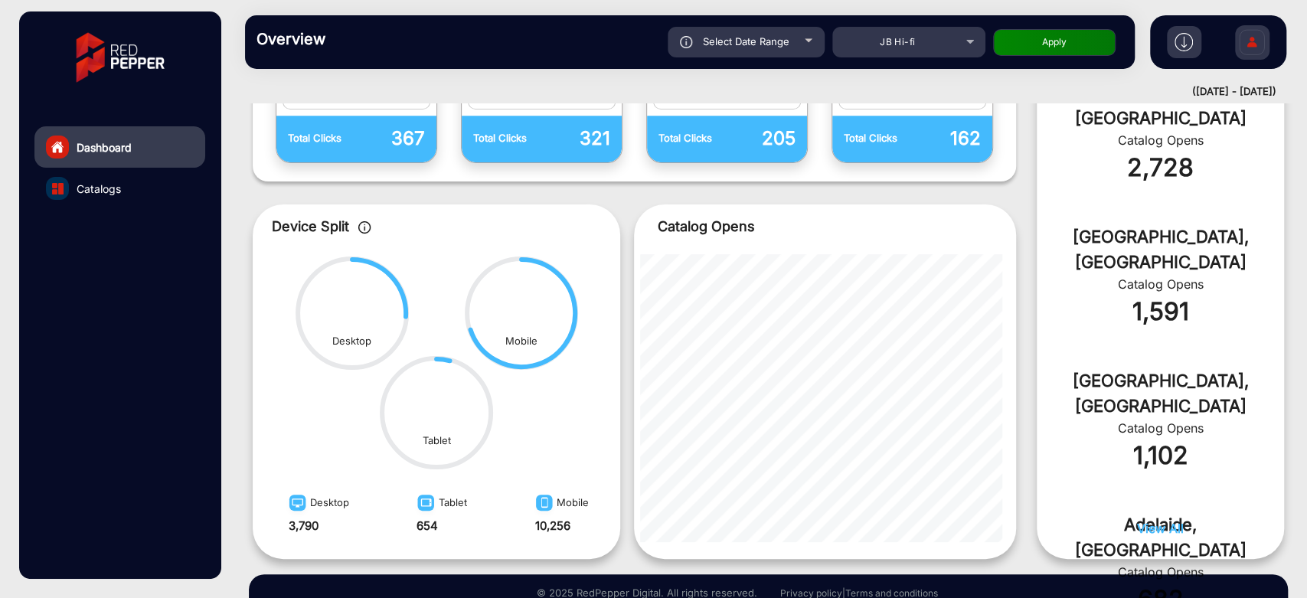
drag, startPoint x: 1124, startPoint y: 519, endPoint x: 1139, endPoint y: 523, distance: 15.0
click at [1125, 299] on div "View All" at bounding box center [1160, 535] width 247 height 32
click at [1140, 299] on span "View All" at bounding box center [1160, 528] width 47 height 15
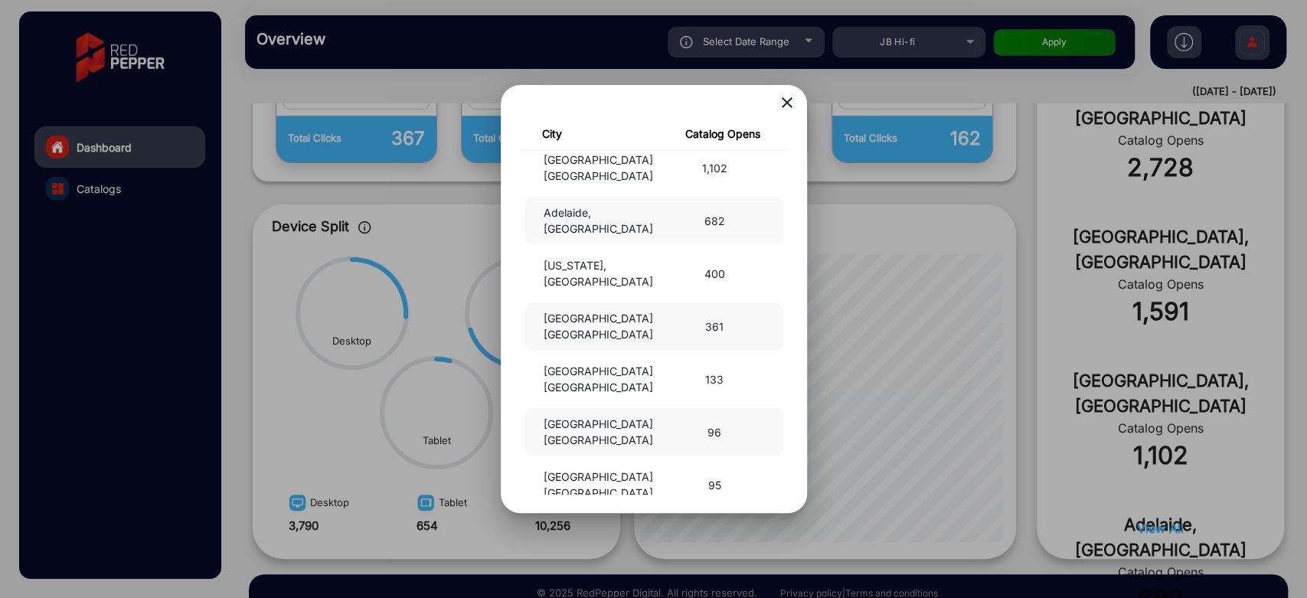
scroll to position [255, 0]
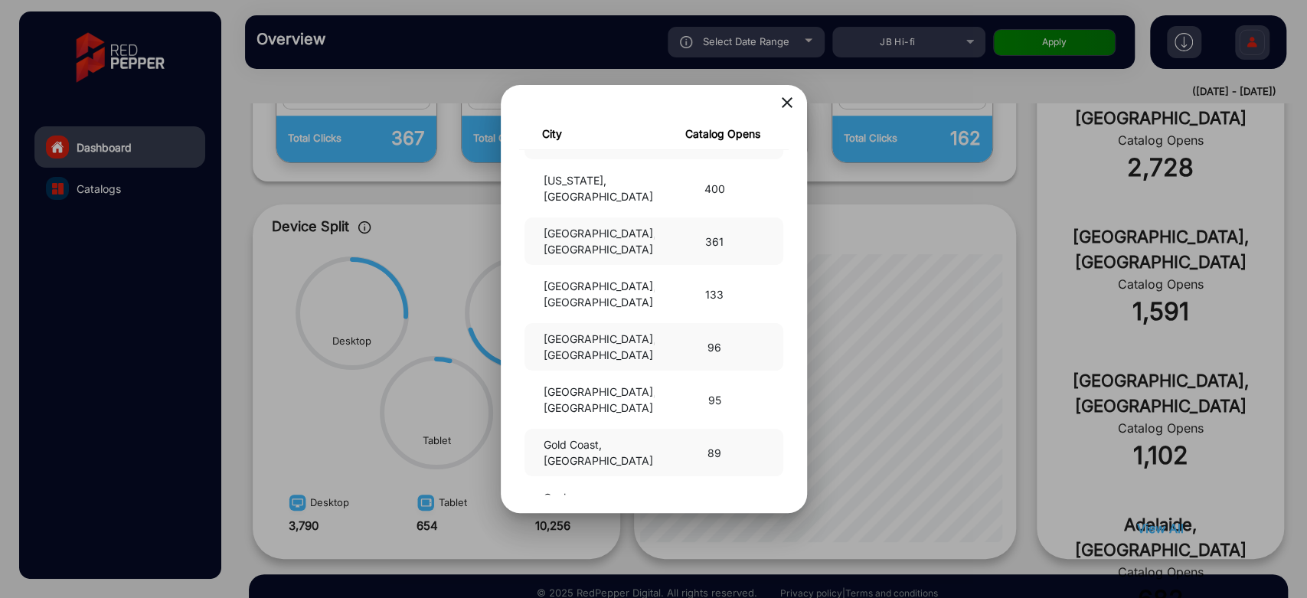
click at [956, 299] on div at bounding box center [653, 299] width 1307 height 598
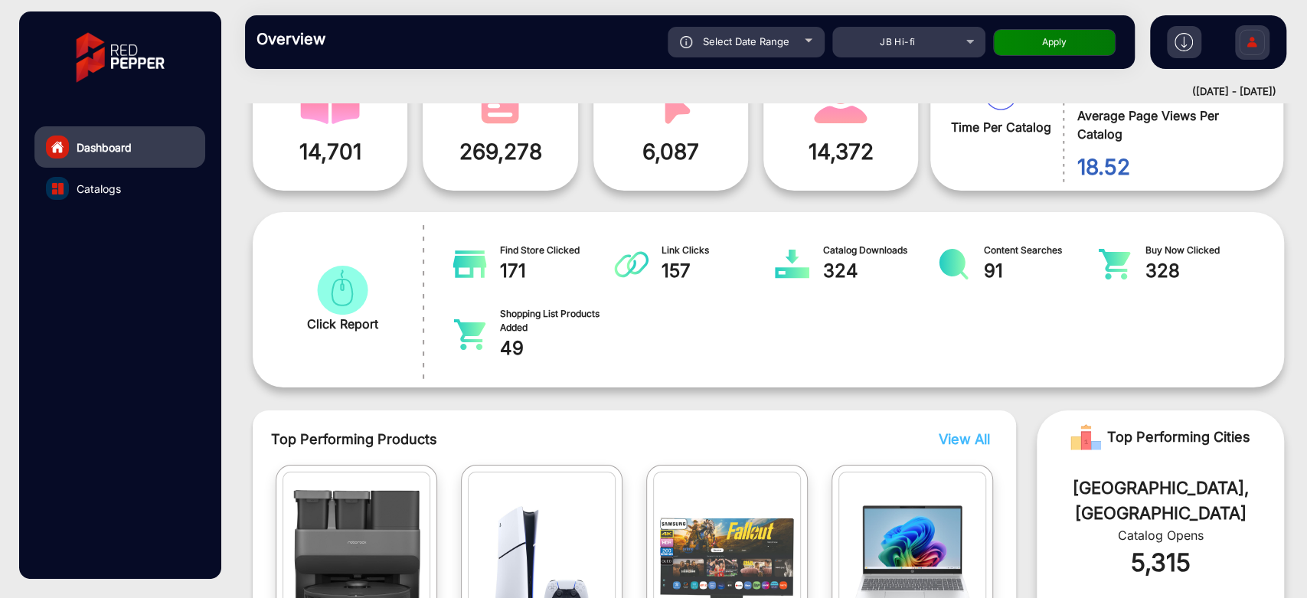
scroll to position [170, 0]
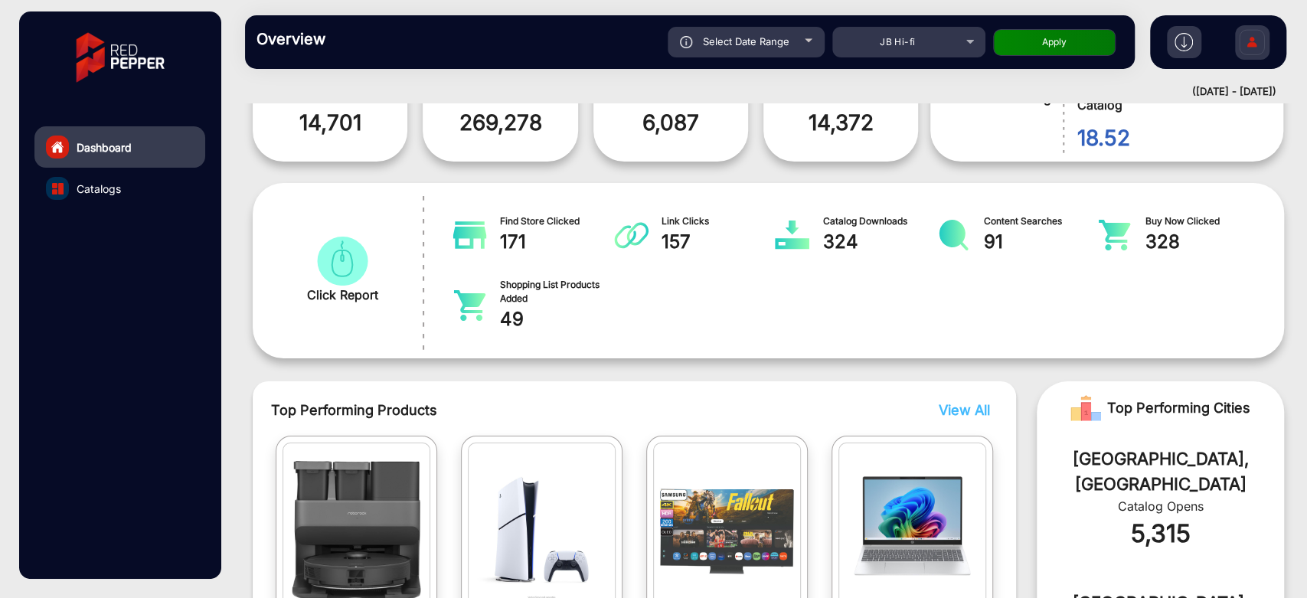
click at [1162, 299] on div "Catalog Opens" at bounding box center [1160, 506] width 201 height 18
